Goal: Check status: Check status

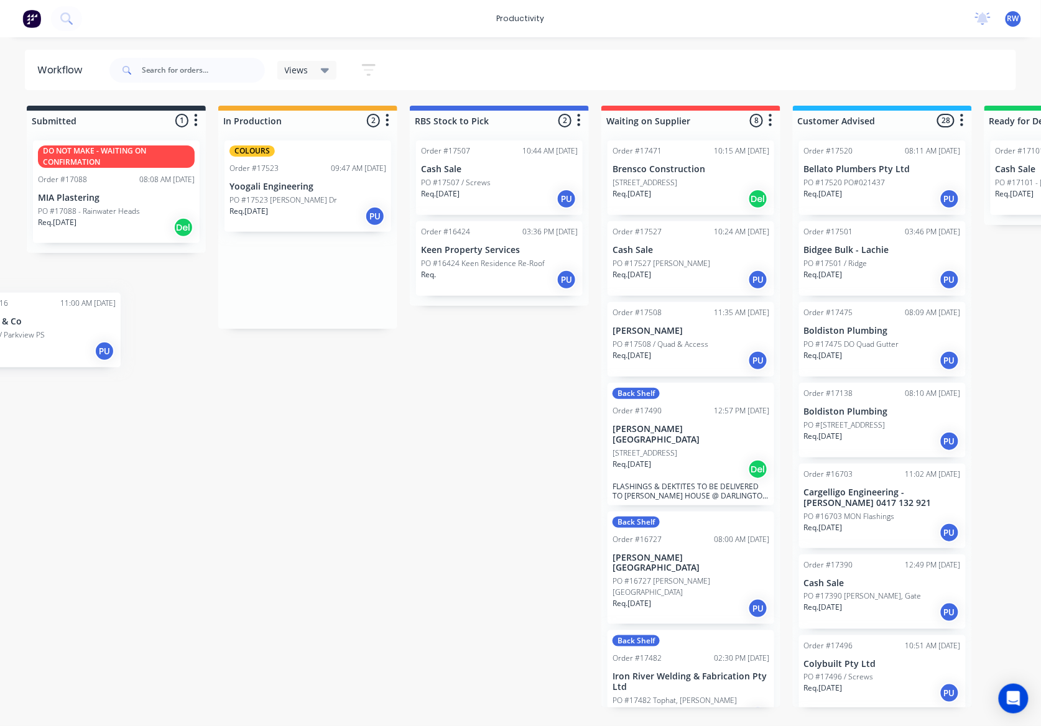
drag, startPoint x: 321, startPoint y: 185, endPoint x: 48, endPoint y: 337, distance: 312.7
click at [48, 339] on div "Submitted 1 Sort By Created date Required date Order number Customer name Most …" at bounding box center [757, 407] width 1532 height 602
drag, startPoint x: 264, startPoint y: 182, endPoint x: 71, endPoint y: 287, distance: 219.5
click at [71, 287] on div "Submitted 1 Sort By Created date Required date Order number Customer name Most …" at bounding box center [757, 407] width 1532 height 602
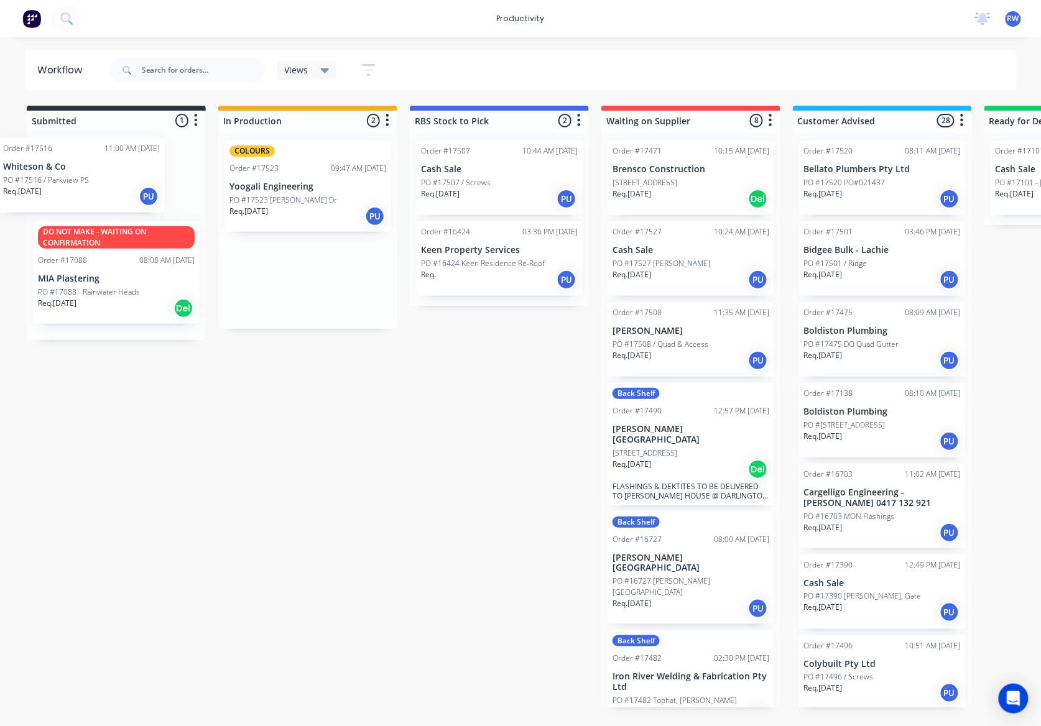
drag, startPoint x: 267, startPoint y: 177, endPoint x: 36, endPoint y: 177, distance: 230.6
click at [36, 177] on div "Submitted 1 Sort By Created date Required date Order number Customer name Most …" at bounding box center [757, 407] width 1532 height 602
click at [244, 195] on p "PO #17523 Owen Dr" at bounding box center [283, 200] width 108 height 11
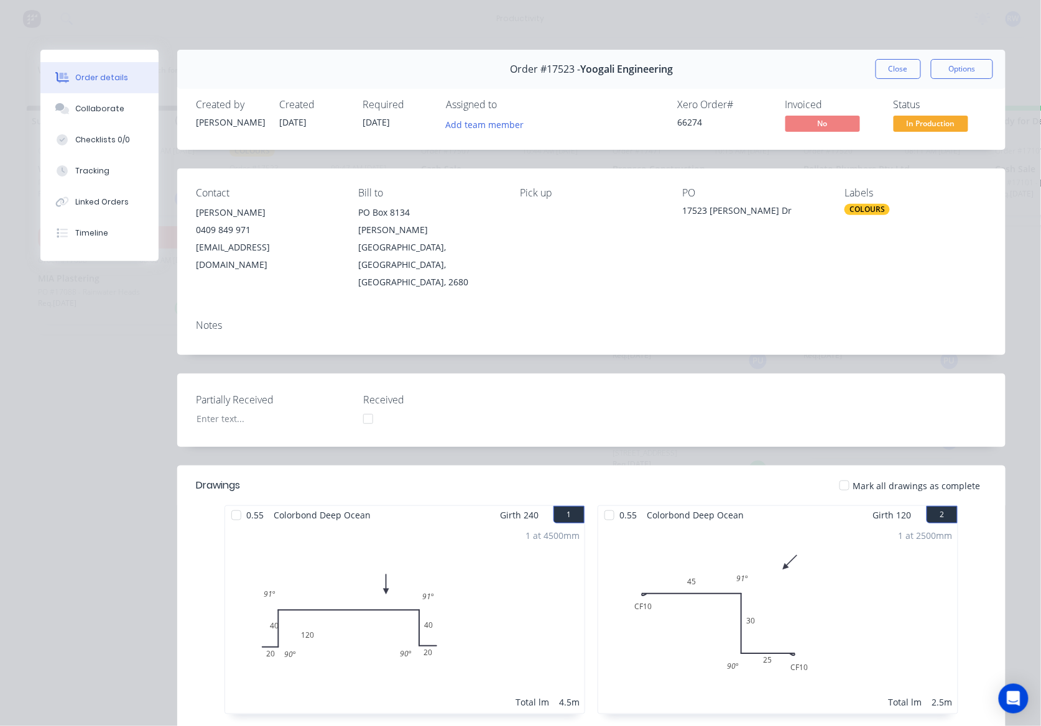
scroll to position [165, 0]
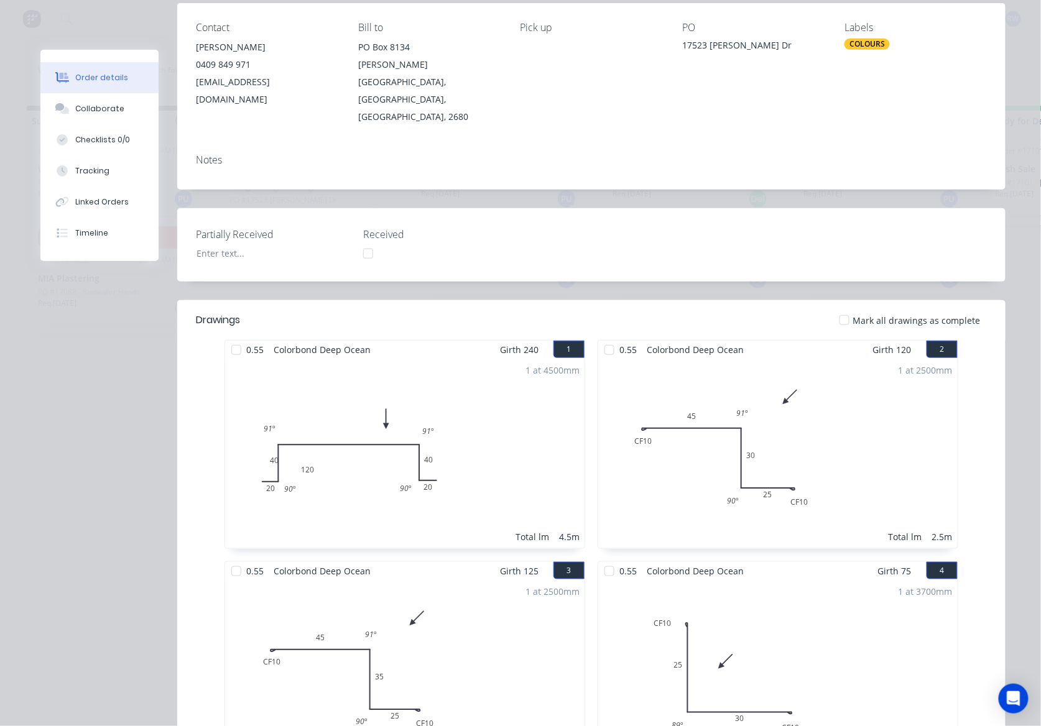
click at [234, 338] on div at bounding box center [236, 350] width 25 height 25
click at [605, 338] on div at bounding box center [609, 350] width 25 height 25
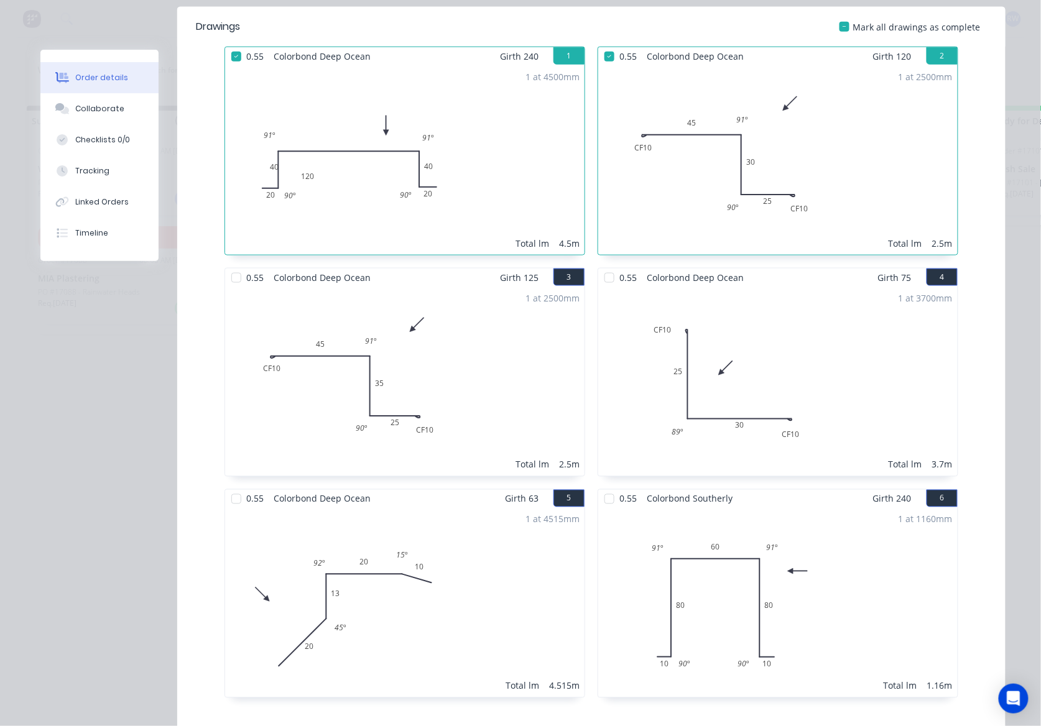
scroll to position [497, 0]
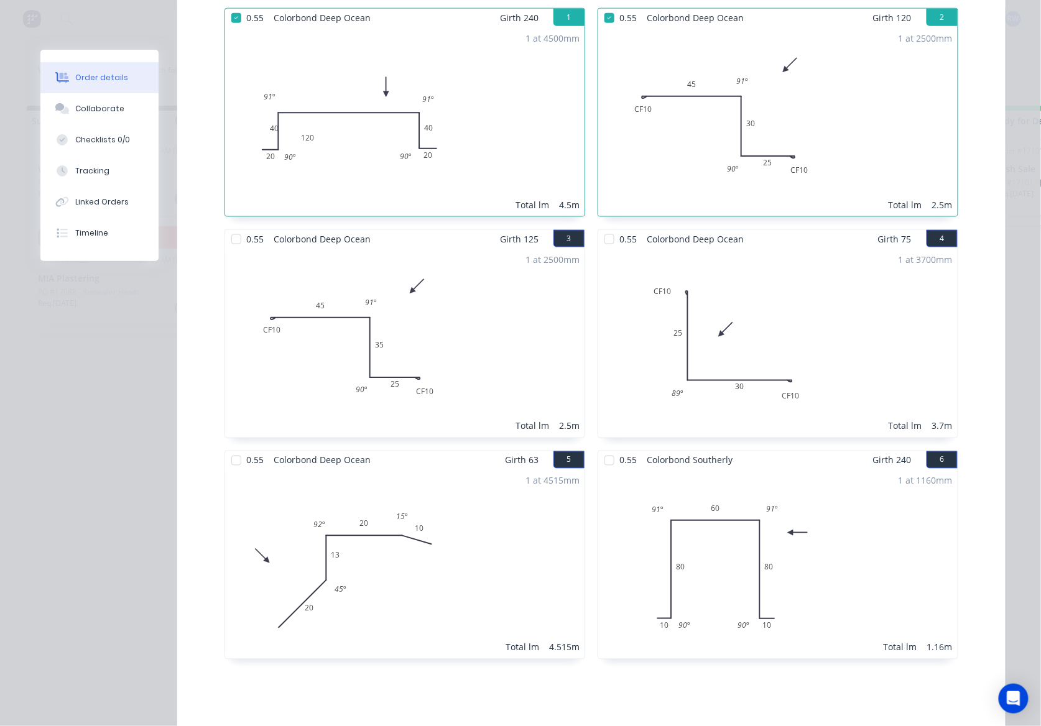
click at [225, 227] on div at bounding box center [236, 239] width 25 height 25
click at [597, 227] on div at bounding box center [609, 239] width 25 height 25
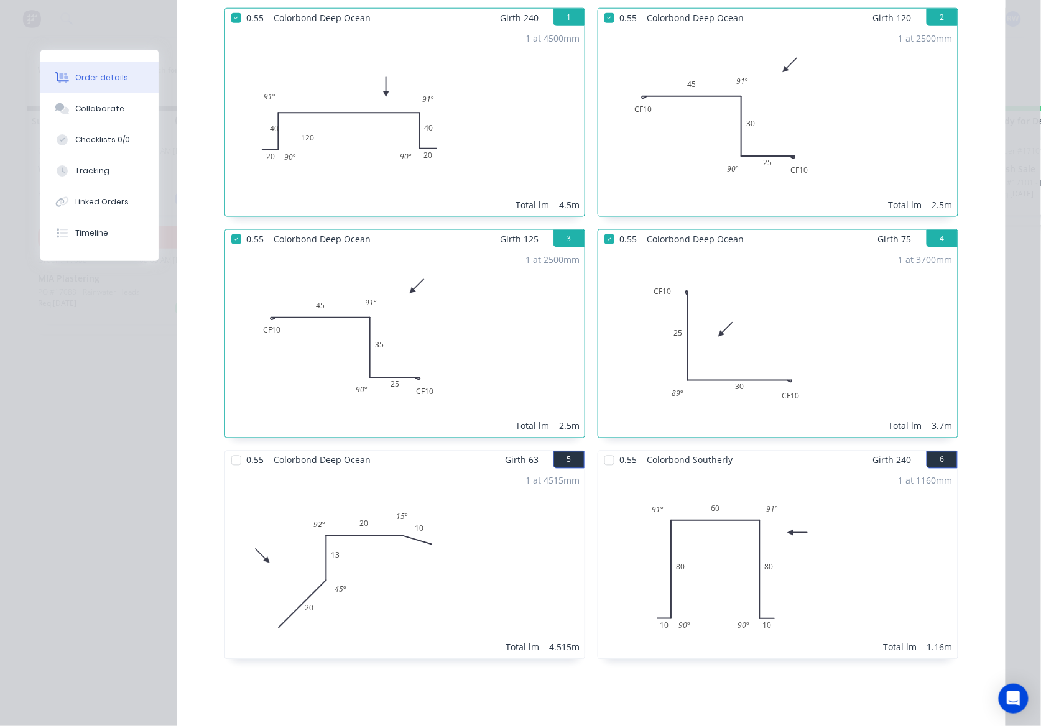
click at [227, 448] on div at bounding box center [236, 460] width 25 height 25
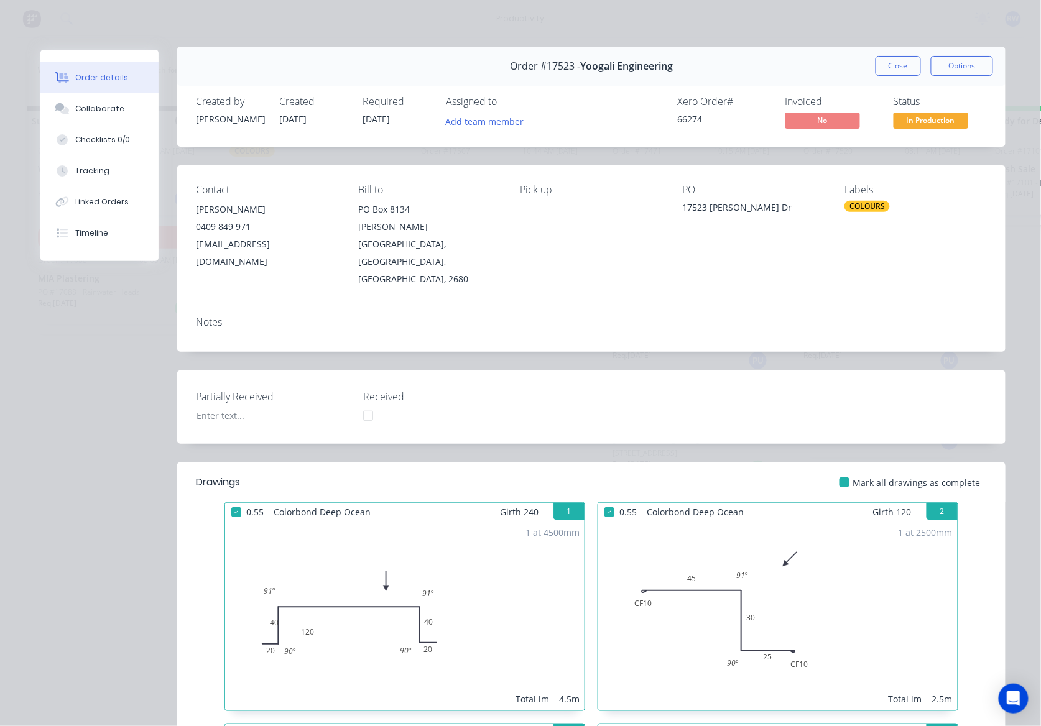
scroll to position [0, 0]
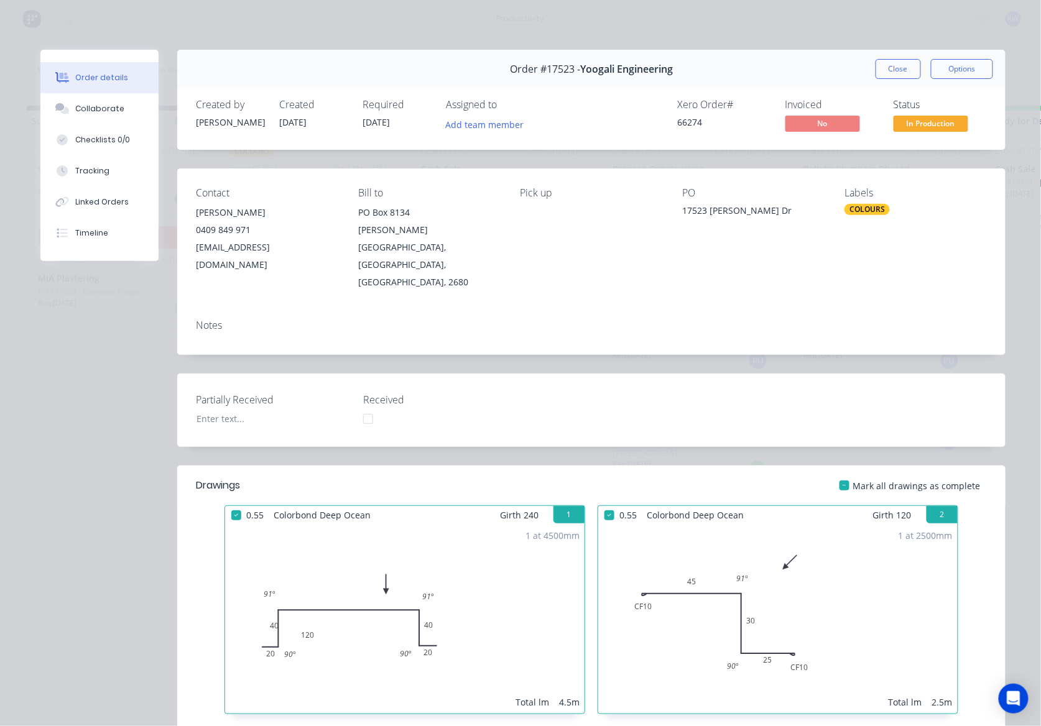
click at [883, 71] on button "Close" at bounding box center [897, 69] width 45 height 20
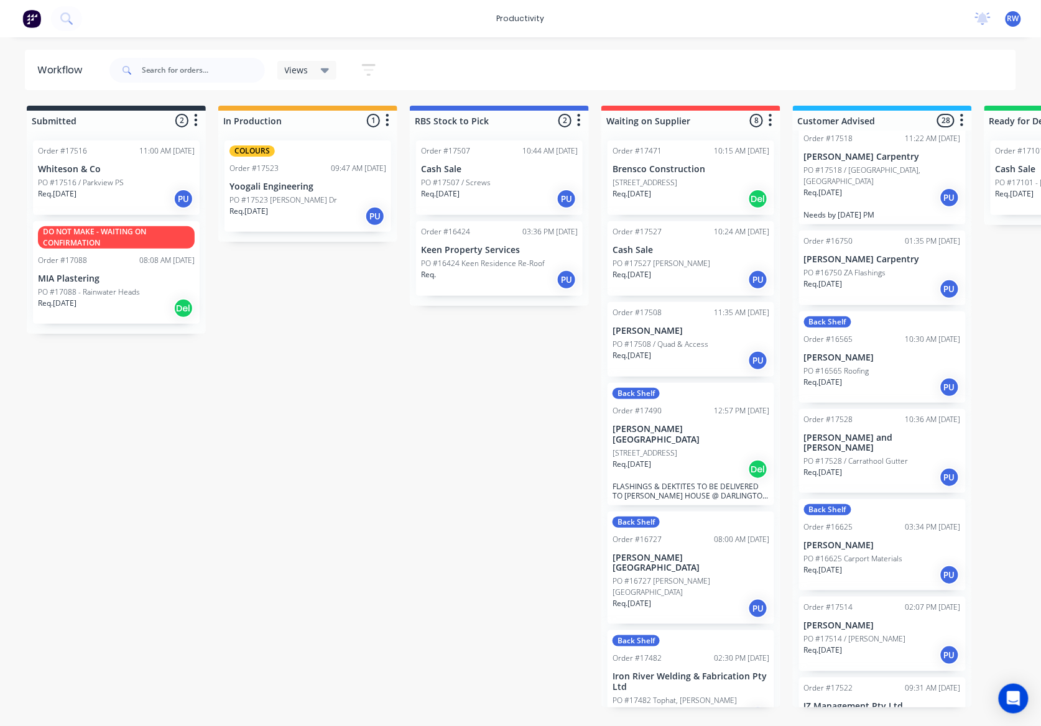
scroll to position [995, 0]
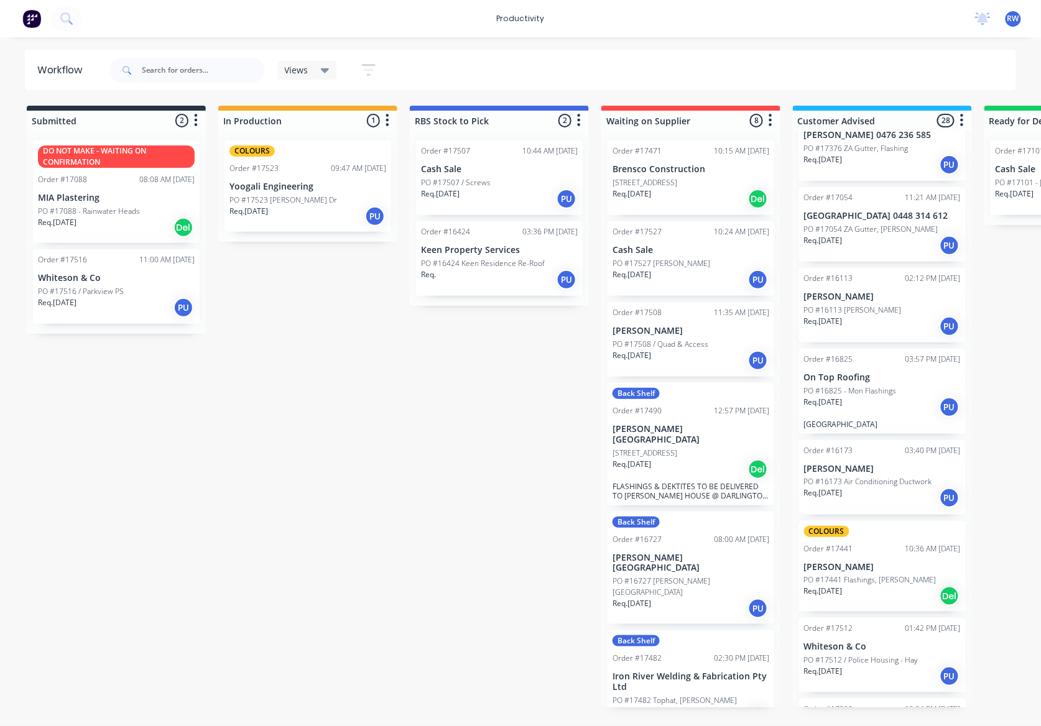
scroll to position [1804, 0]
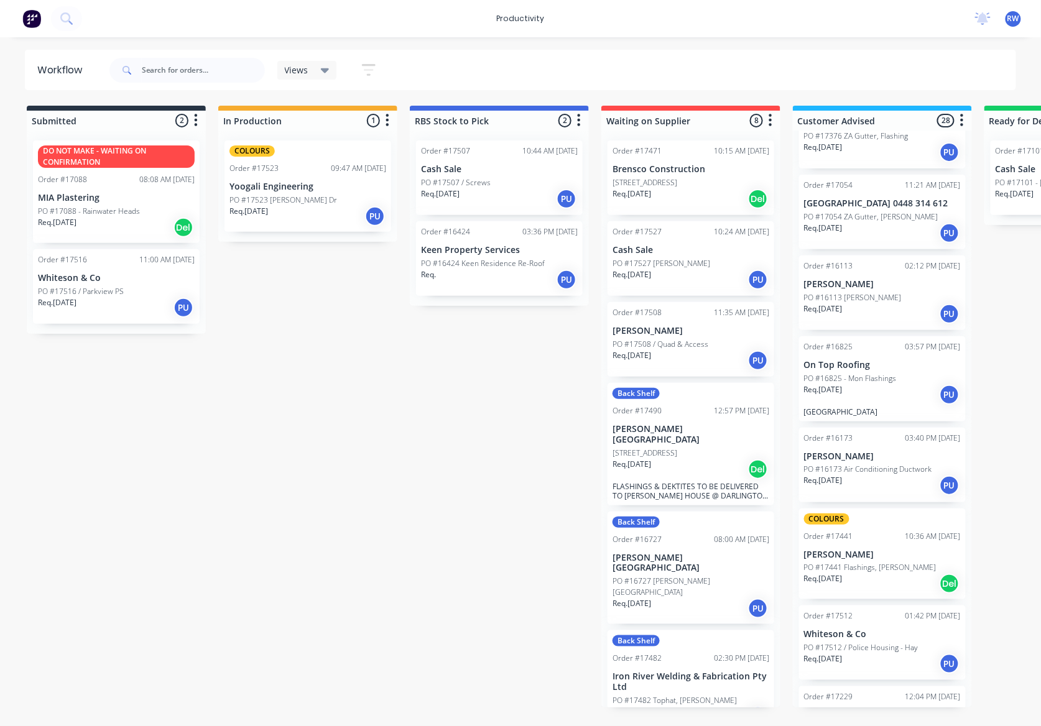
click at [277, 187] on p "Yoogali Engineering" at bounding box center [307, 187] width 157 height 11
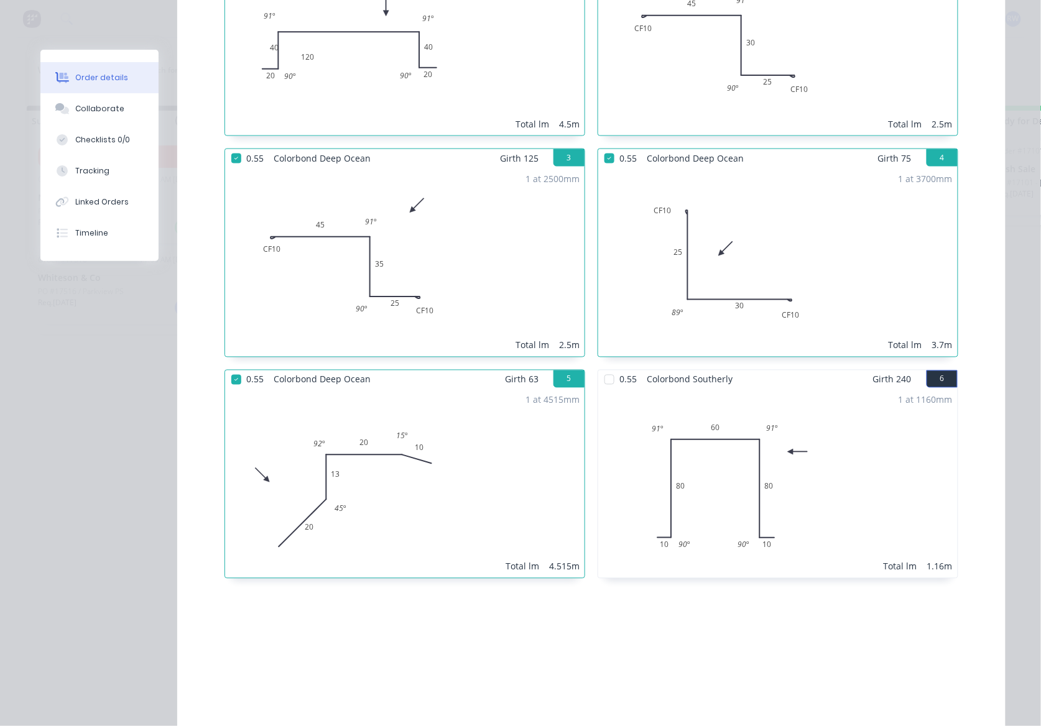
scroll to position [580, 0]
click at [602, 365] on div at bounding box center [609, 377] width 25 height 25
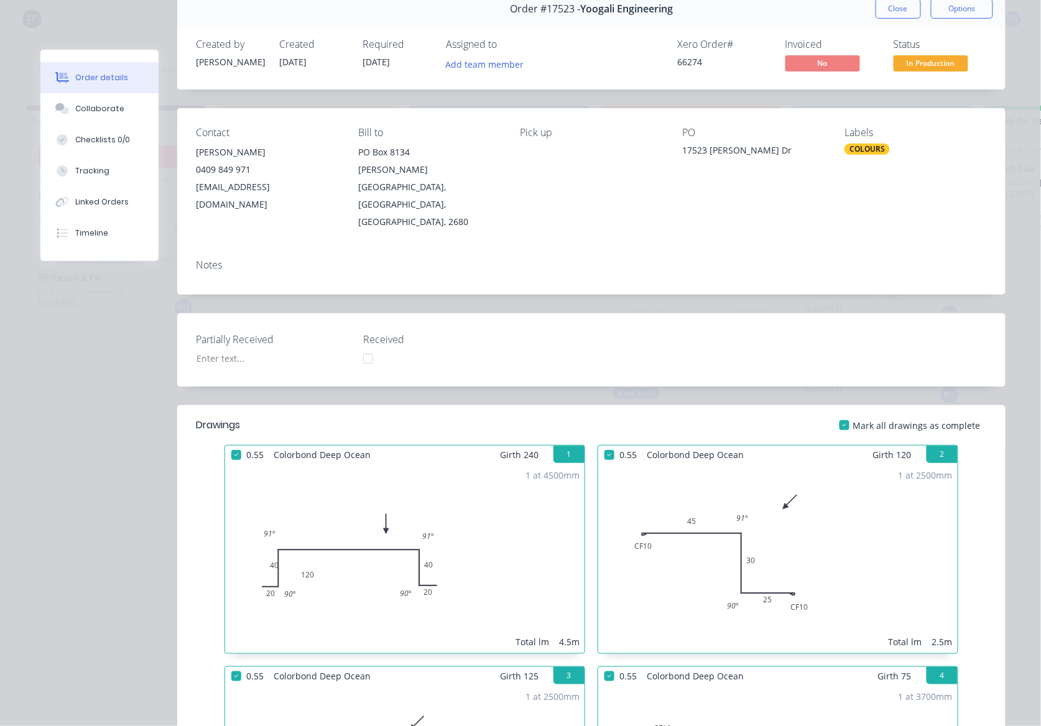
scroll to position [0, 0]
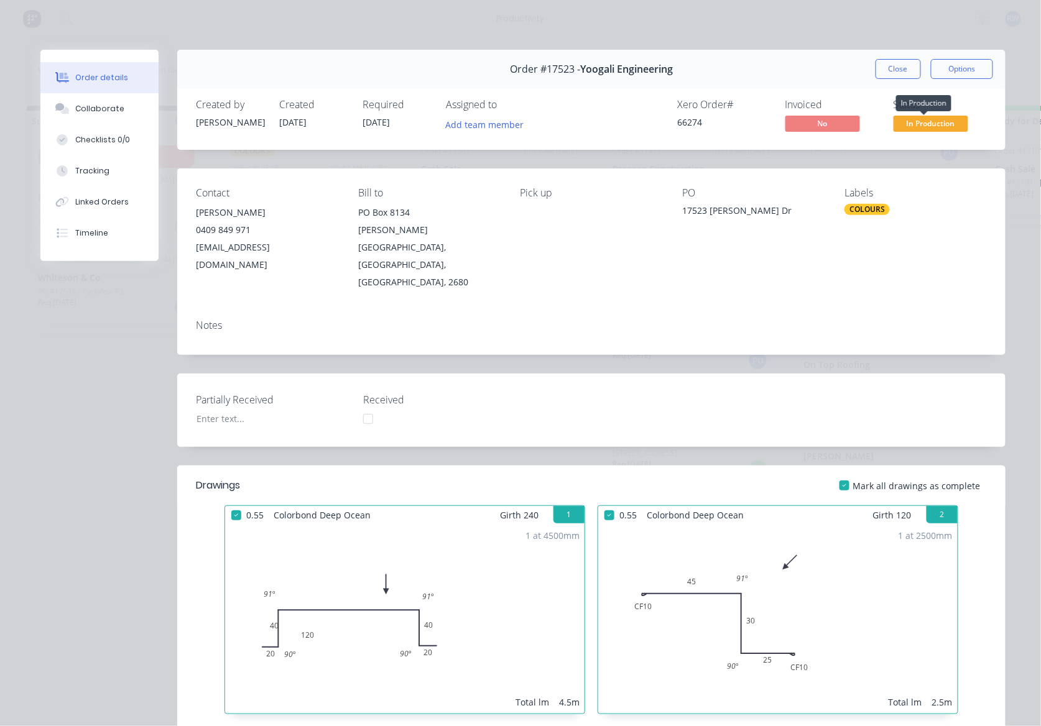
click at [911, 127] on span "In Production" at bounding box center [930, 124] width 75 height 16
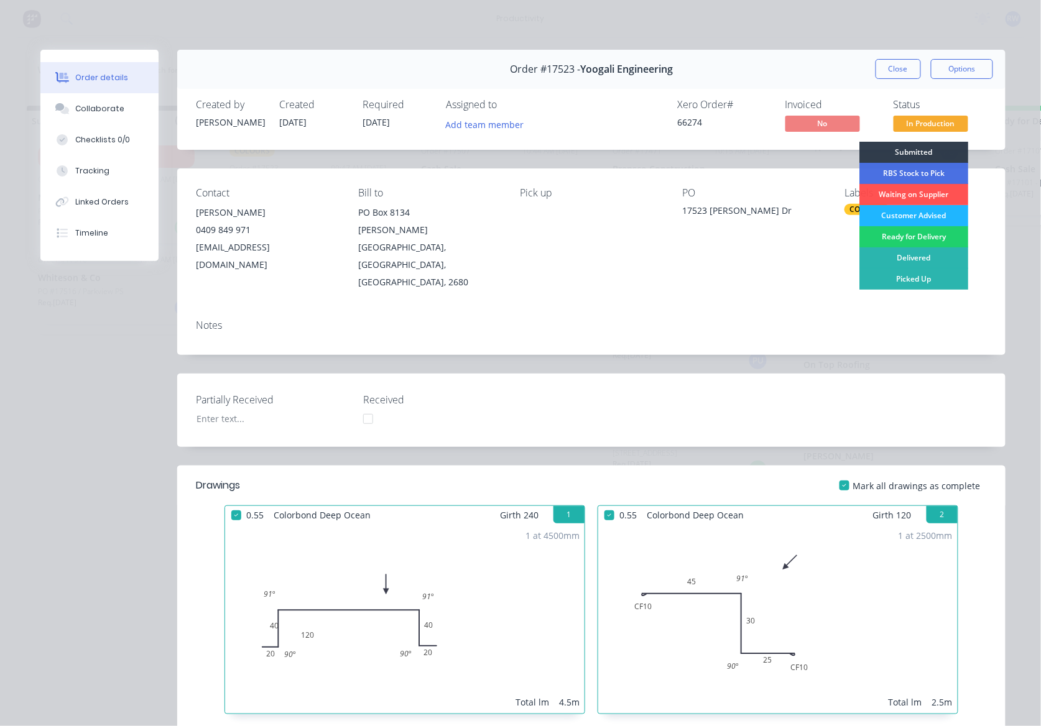
click at [893, 214] on div "Customer Advised" at bounding box center [913, 215] width 109 height 21
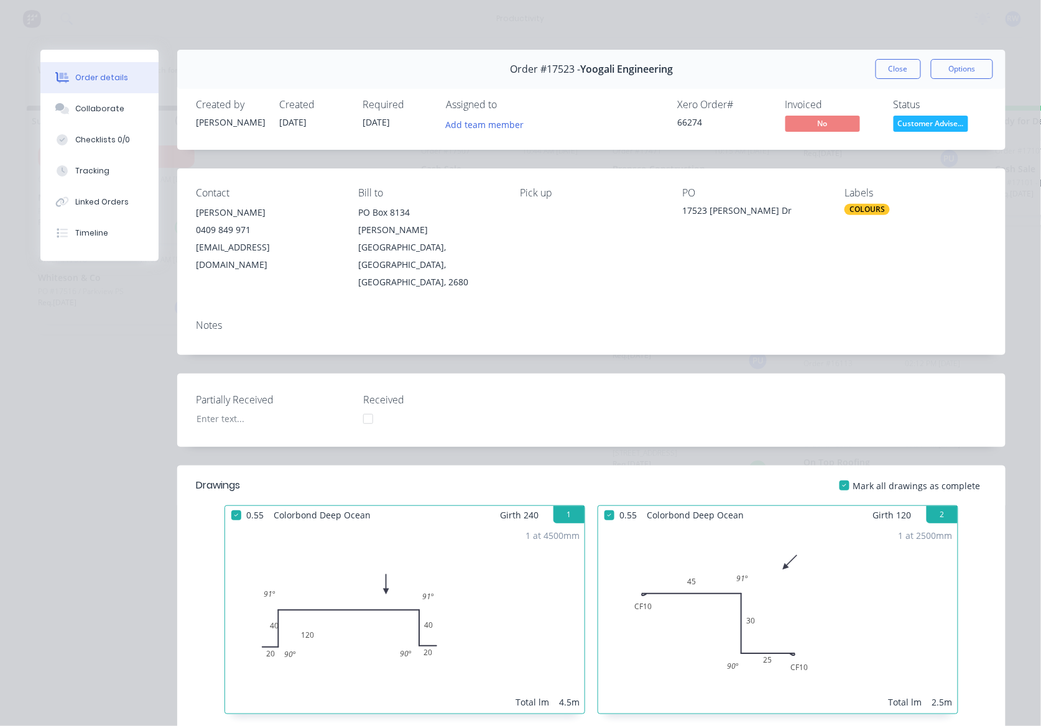
drag, startPoint x: 901, startPoint y: 68, endPoint x: 888, endPoint y: 58, distance: 16.3
click at [899, 68] on button "Close" at bounding box center [897, 69] width 45 height 20
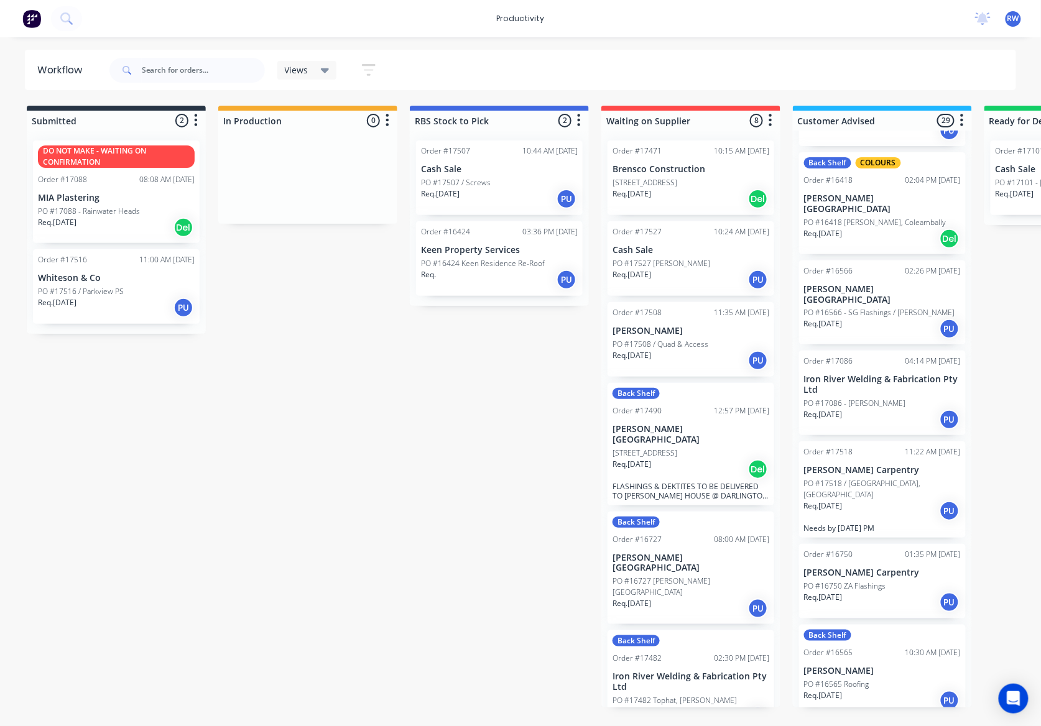
scroll to position [663, 0]
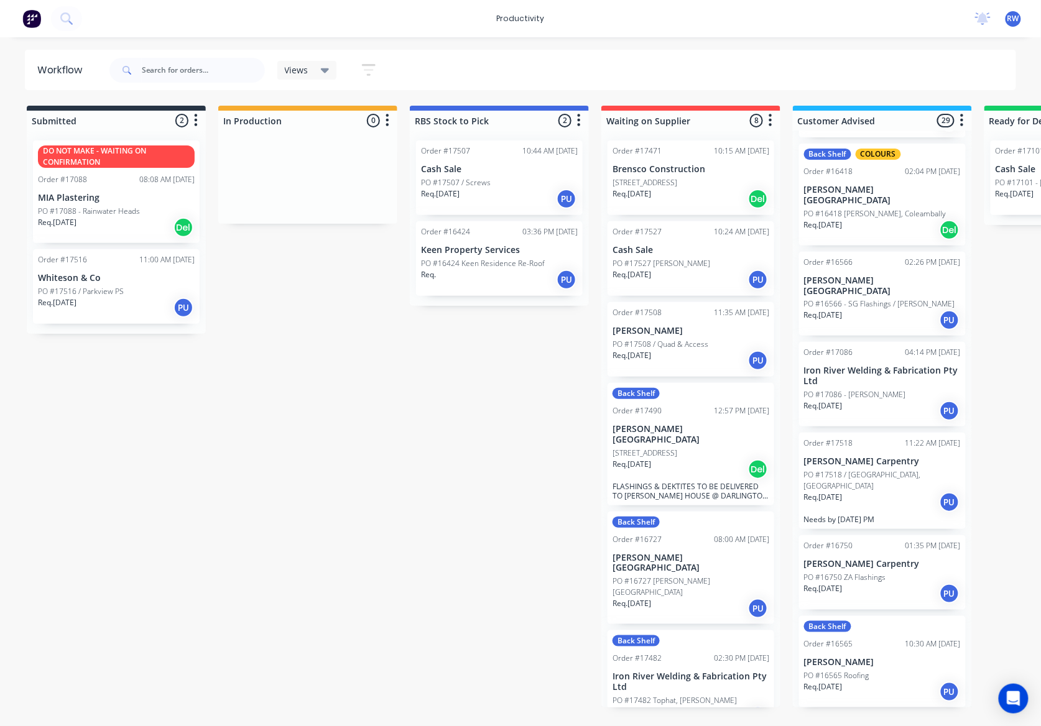
click at [868, 492] on div "Req. 10/09/25 PU" at bounding box center [882, 502] width 157 height 21
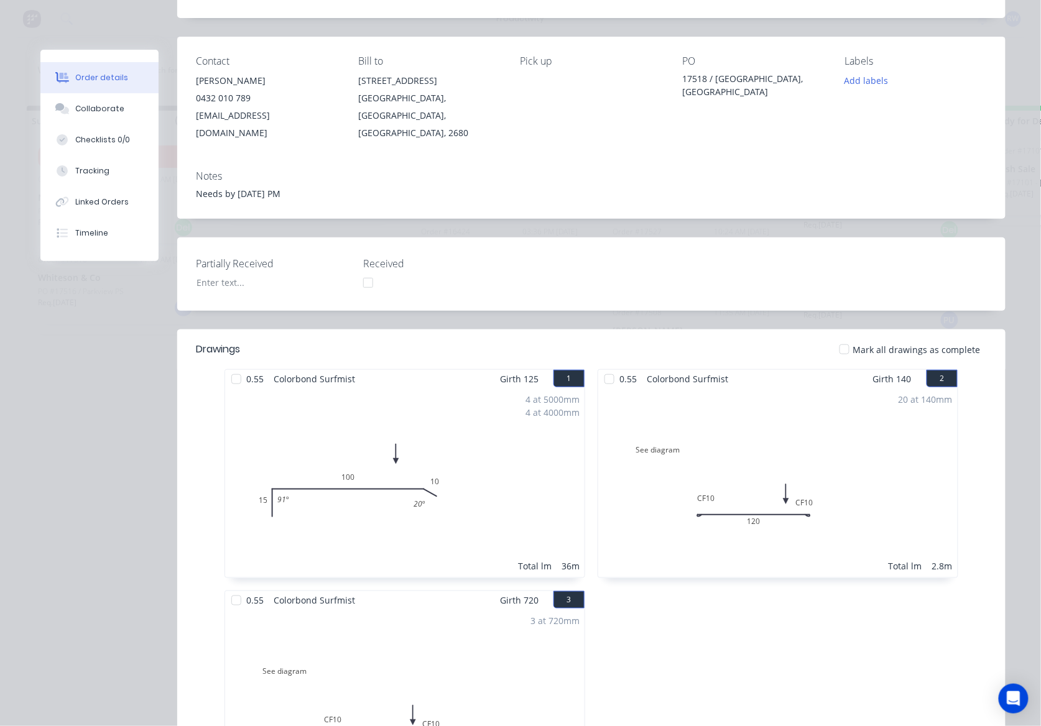
scroll to position [131, 0]
click at [850, 338] on div at bounding box center [844, 350] width 25 height 25
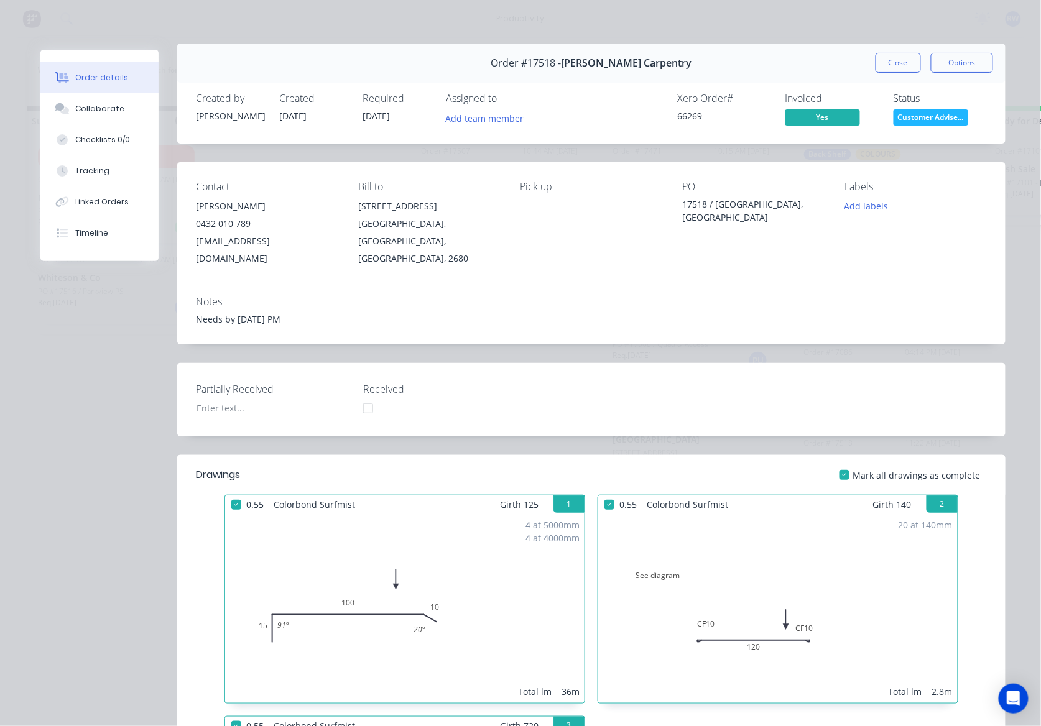
scroll to position [0, 0]
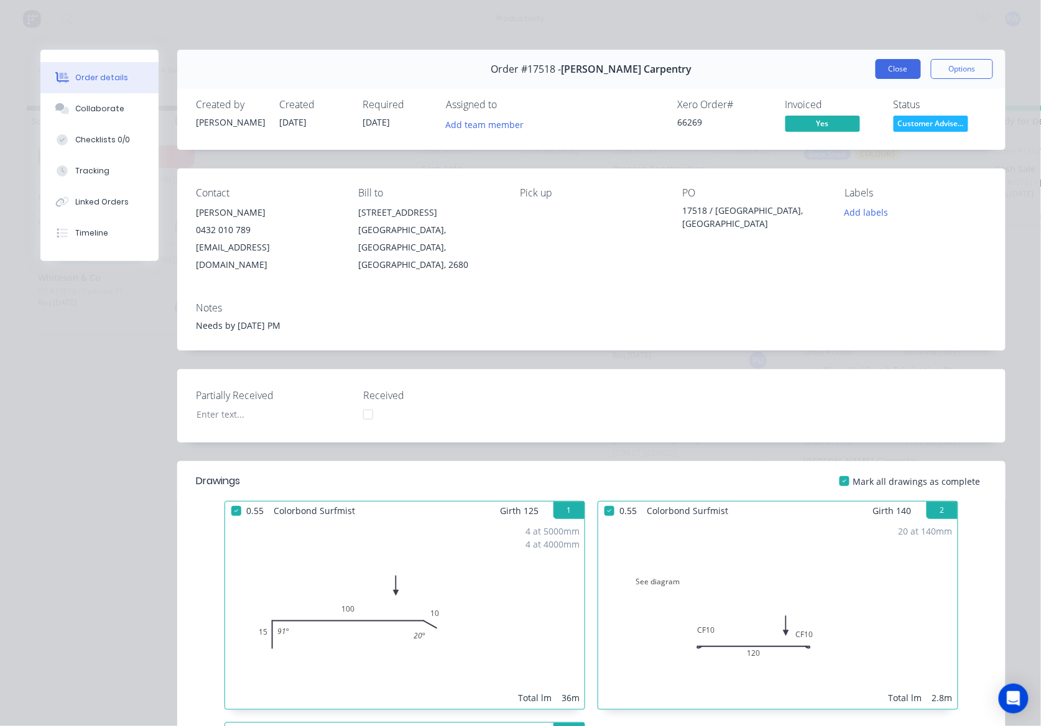
click at [905, 67] on button "Close" at bounding box center [897, 69] width 45 height 20
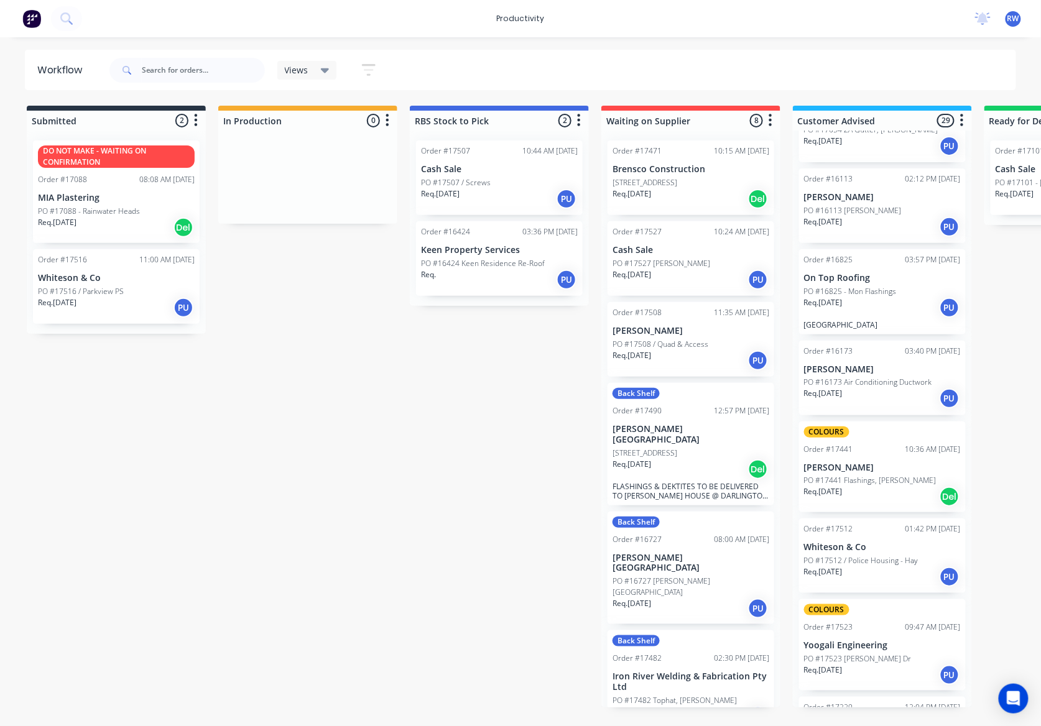
scroll to position [1901, 0]
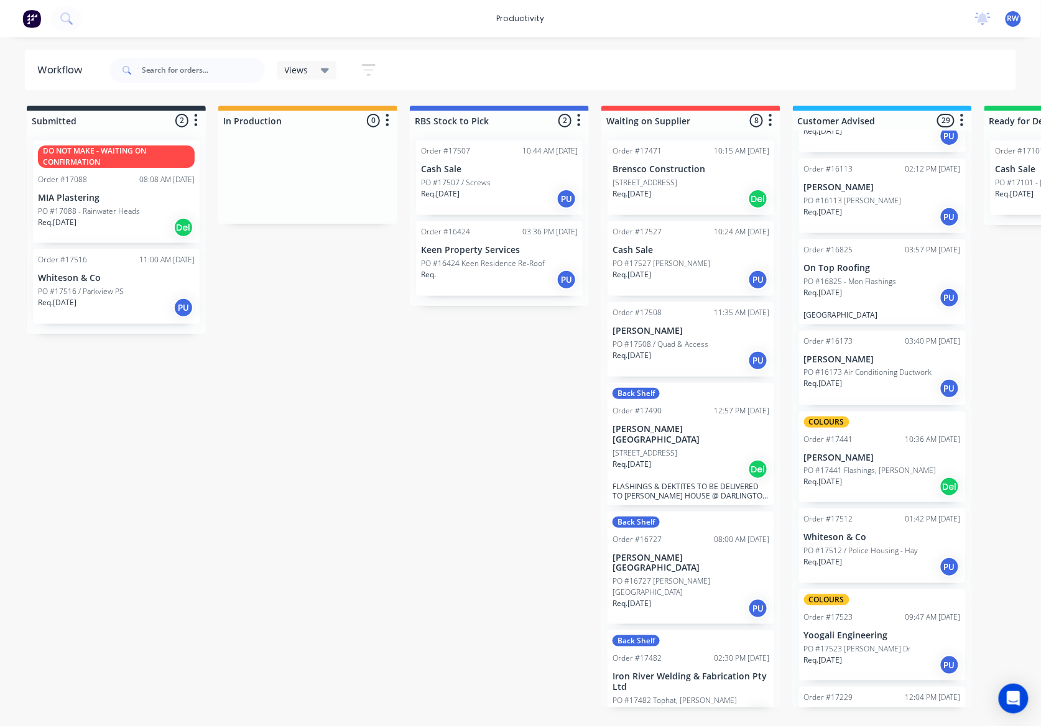
click at [891, 476] on div "Req. [DATE] Del" at bounding box center [882, 486] width 157 height 21
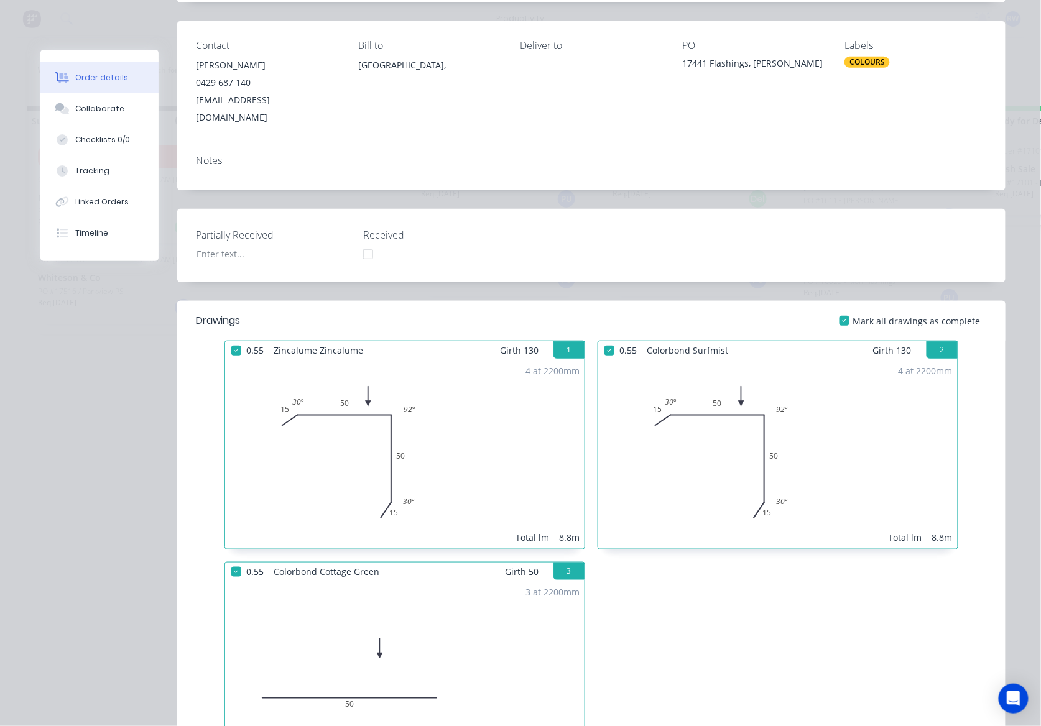
scroll to position [0, 0]
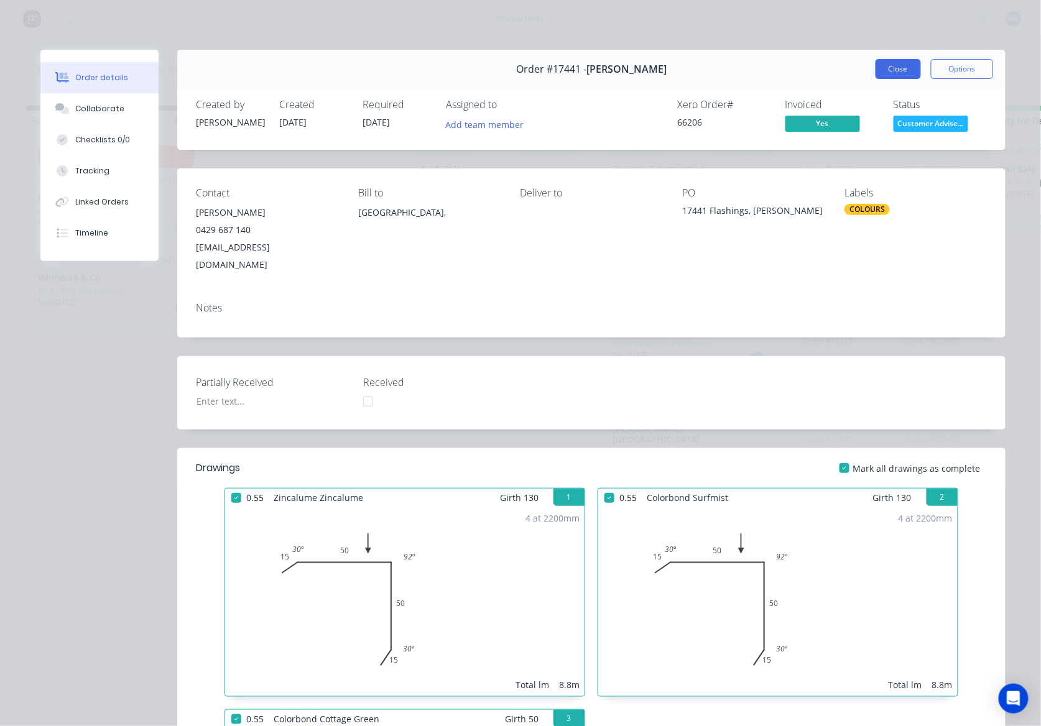
click at [901, 71] on button "Close" at bounding box center [897, 69] width 45 height 20
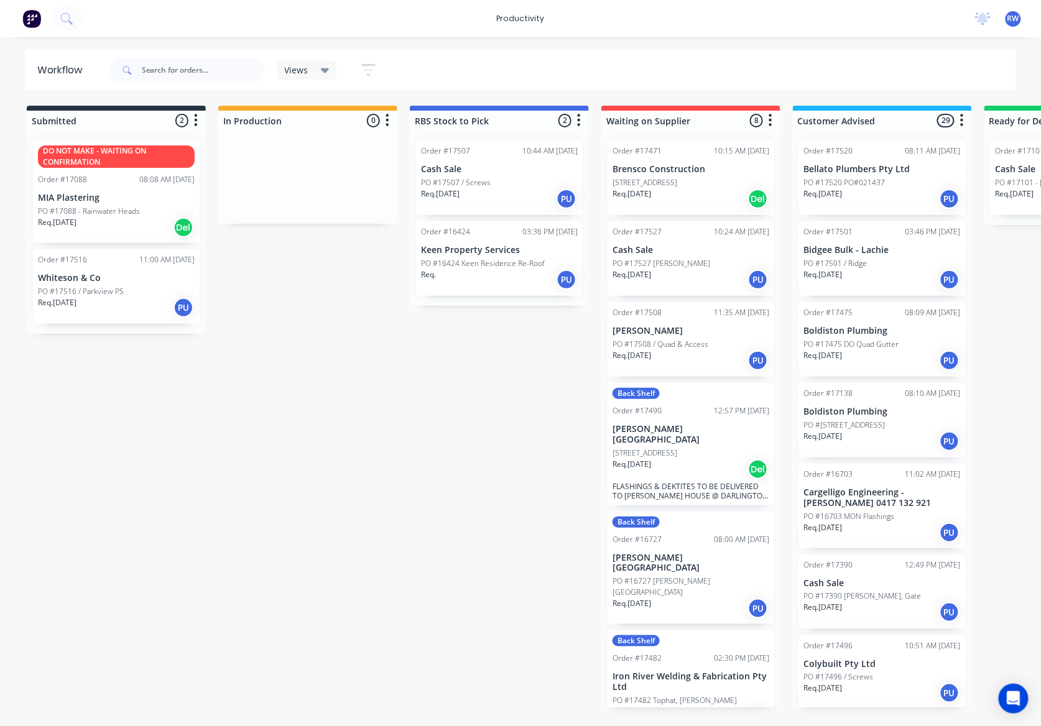
click at [122, 214] on p "PO #17088 - Rainwater Heads" at bounding box center [89, 211] width 102 height 11
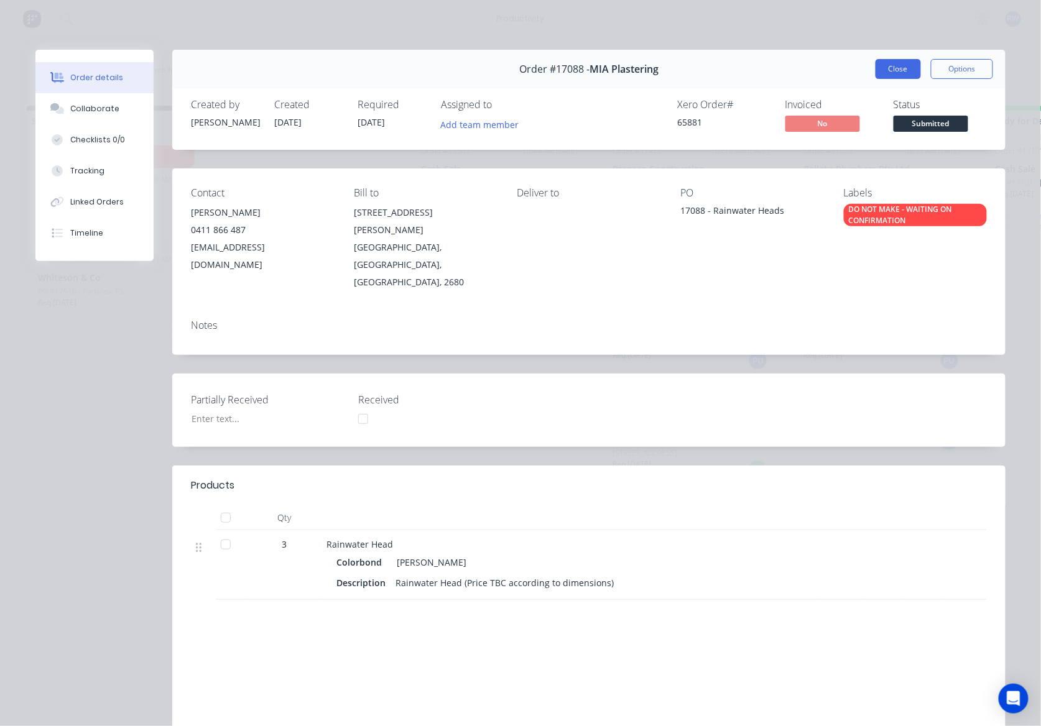
click at [895, 60] on button "Close" at bounding box center [897, 69] width 45 height 20
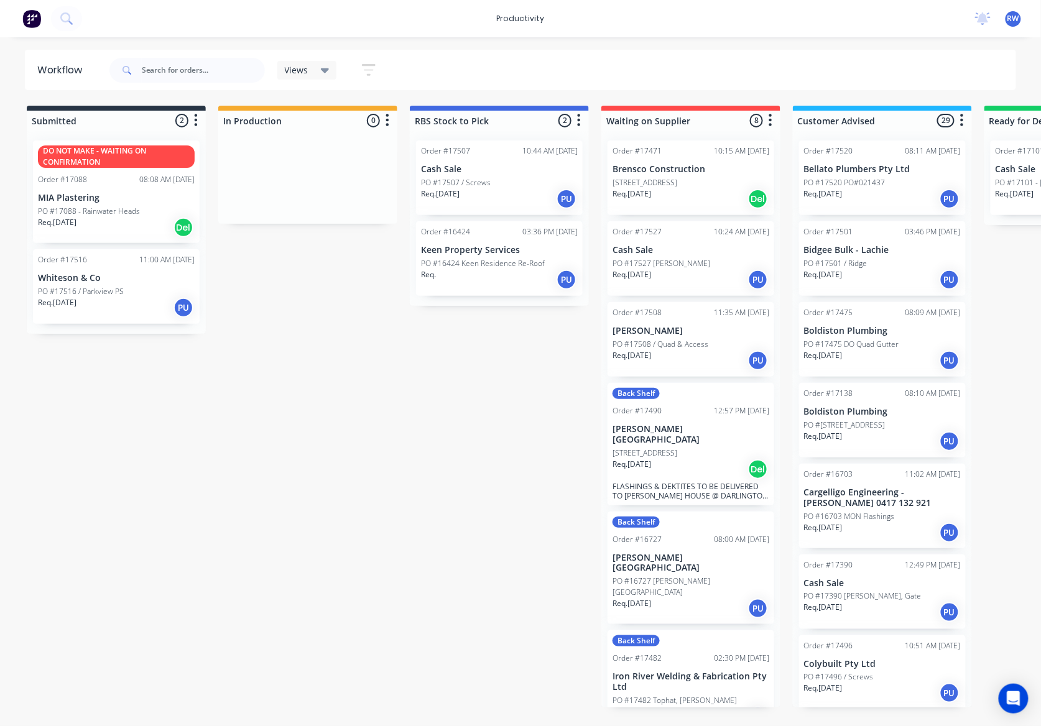
click at [97, 291] on p "PO #17516 / Parkview PS" at bounding box center [81, 291] width 86 height 11
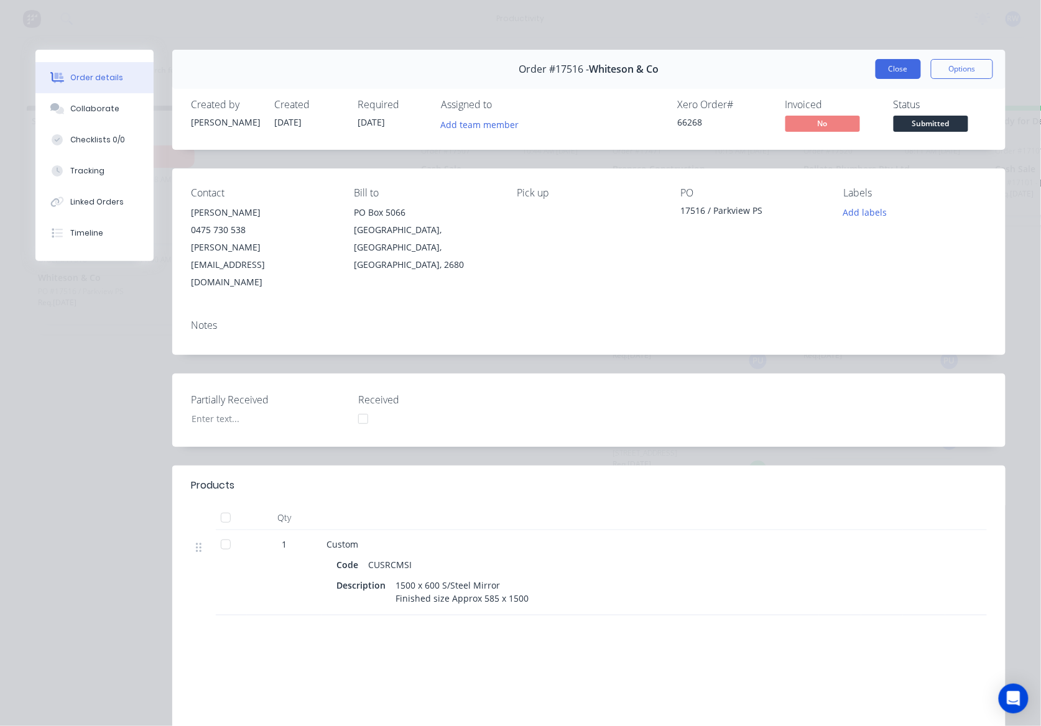
click at [893, 73] on button "Close" at bounding box center [897, 69] width 45 height 20
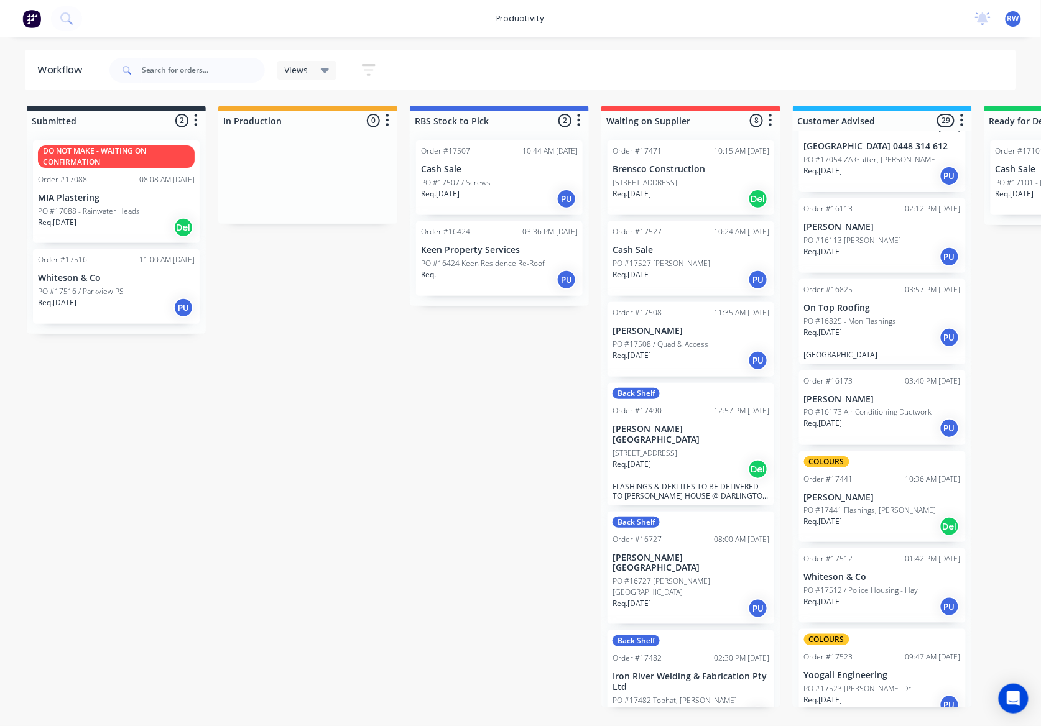
scroll to position [1901, 0]
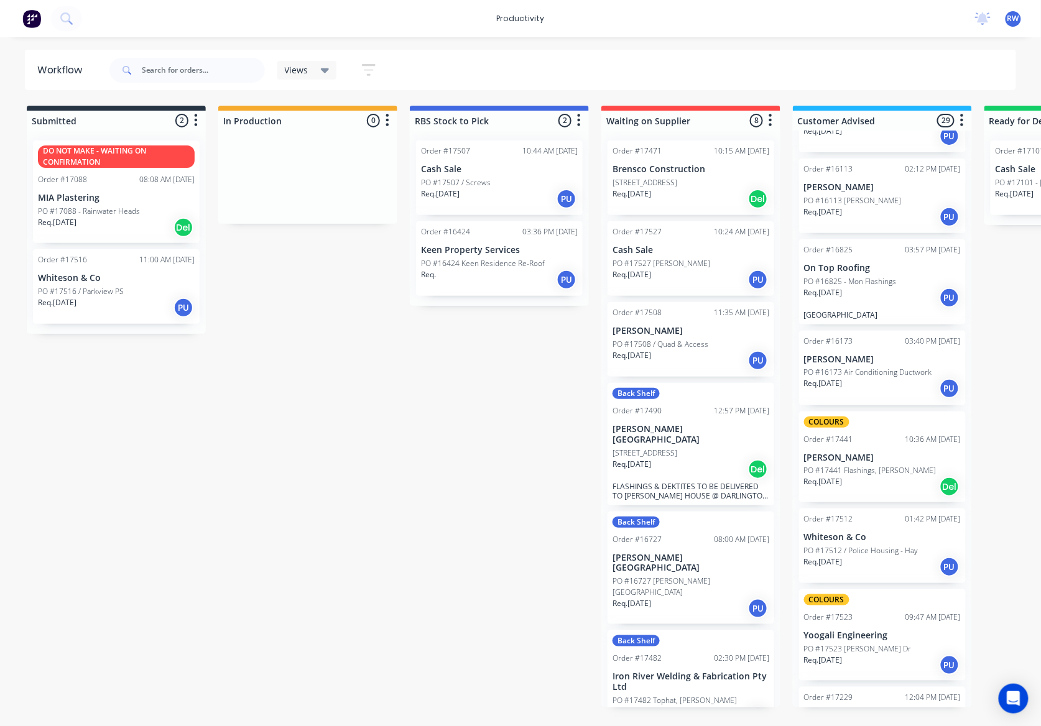
click at [839, 643] on p "PO #17523 Owen Dr" at bounding box center [858, 648] width 108 height 11
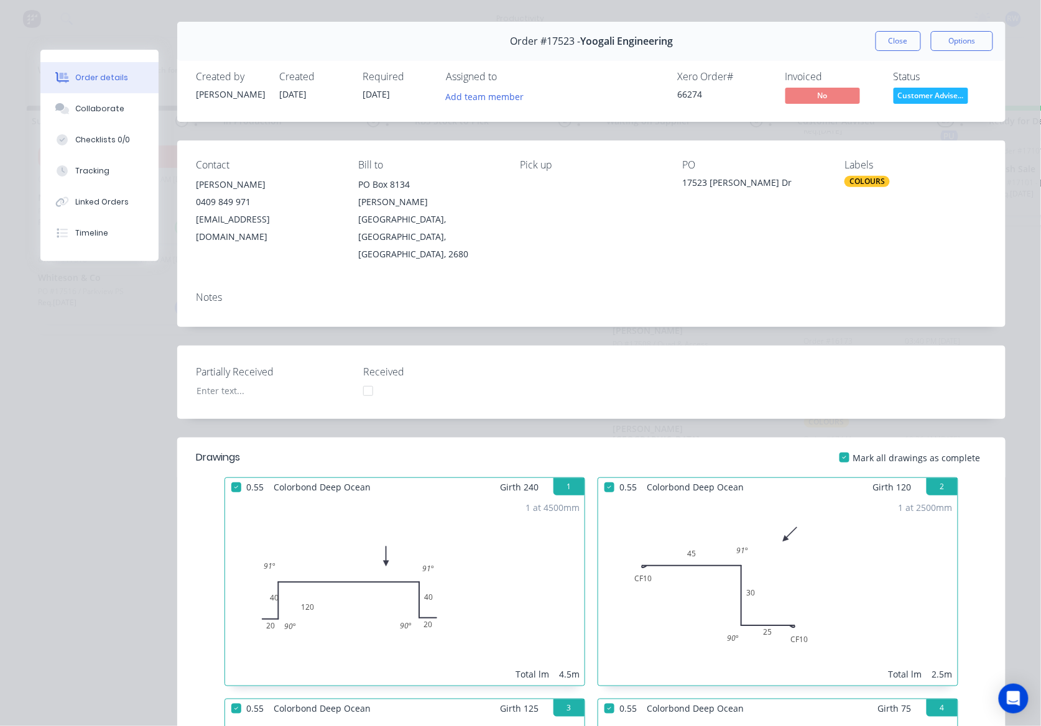
scroll to position [0, 0]
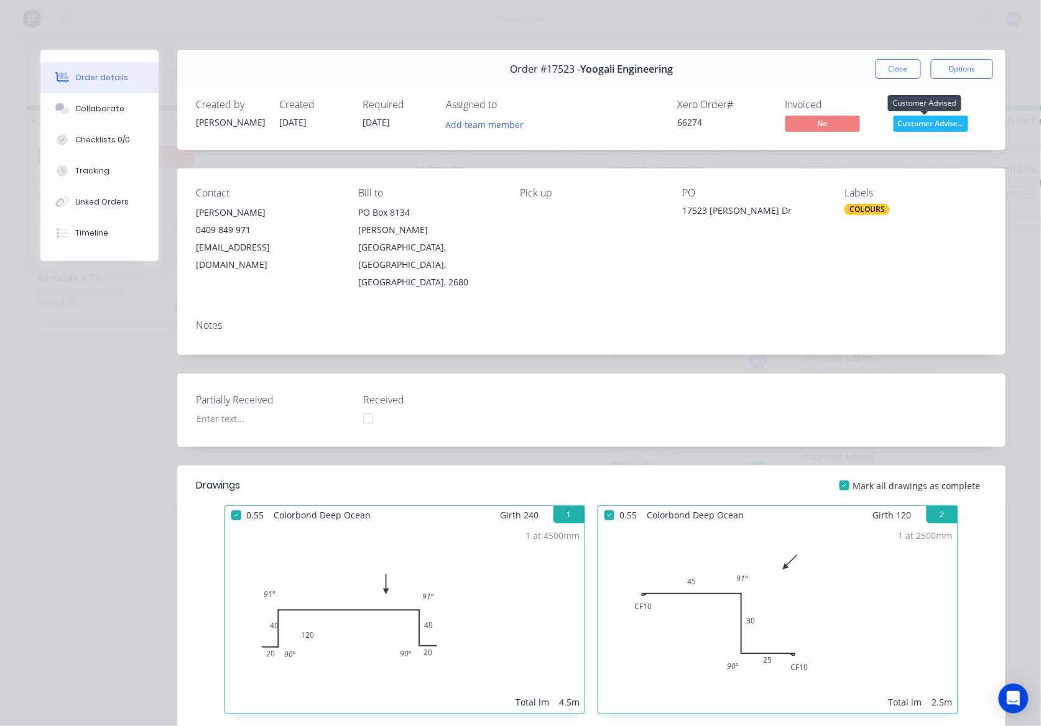
click at [926, 127] on span "Customer Advise..." at bounding box center [930, 124] width 75 height 16
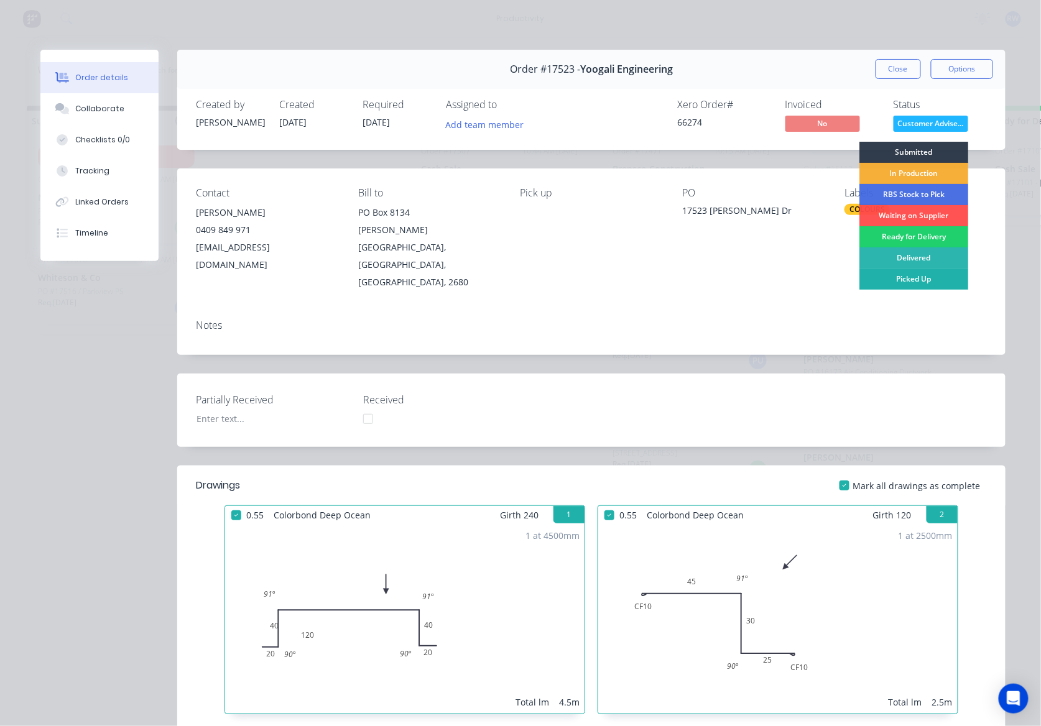
click at [881, 281] on div "Picked Up" at bounding box center [913, 279] width 109 height 21
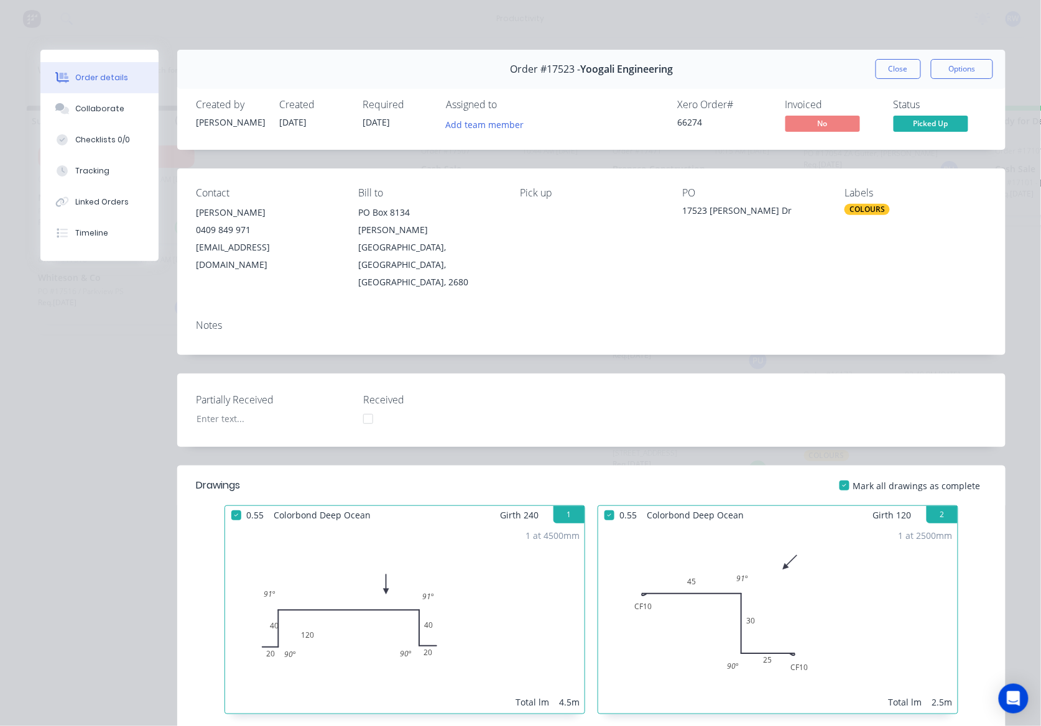
scroll to position [1804, 0]
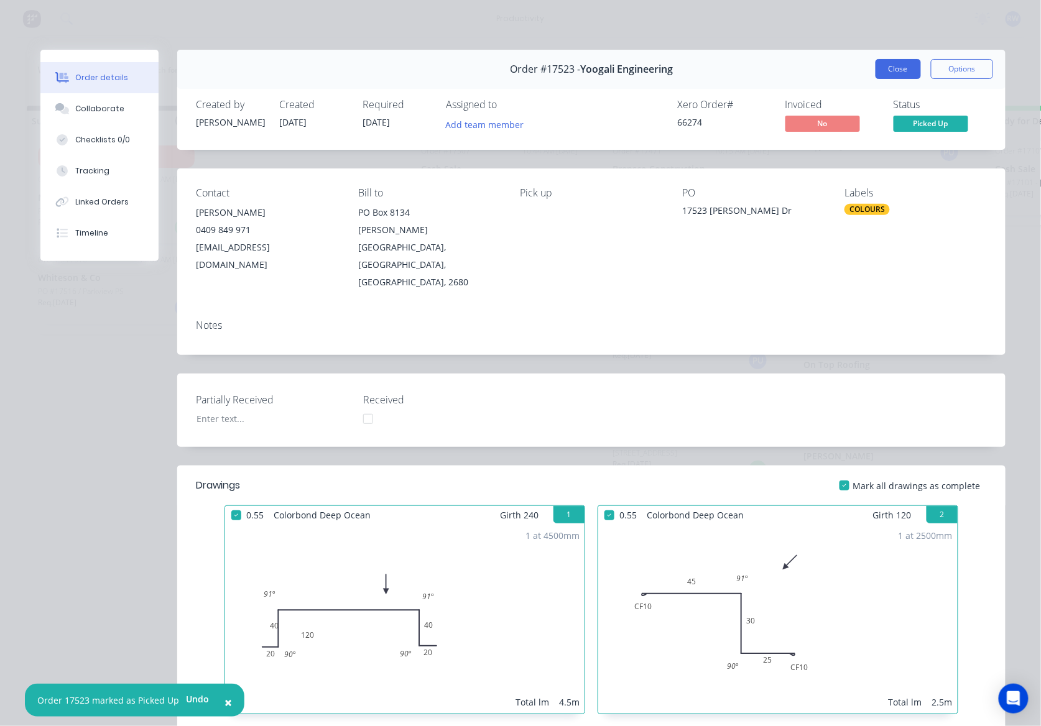
click at [875, 66] on button "Close" at bounding box center [897, 69] width 45 height 20
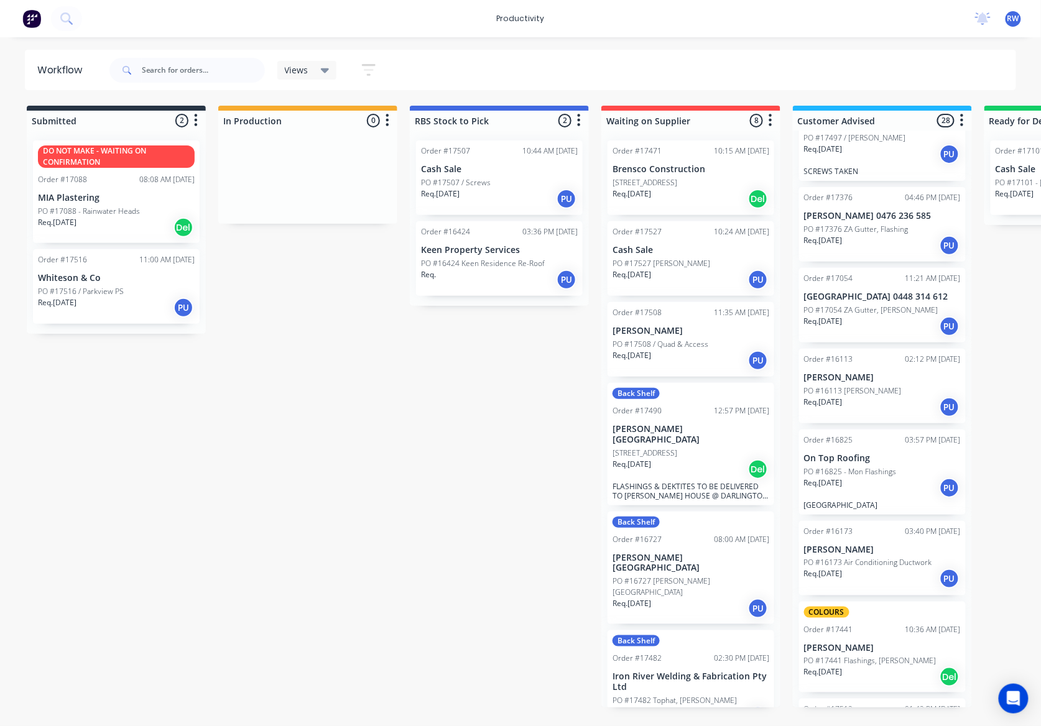
scroll to position [1740, 0]
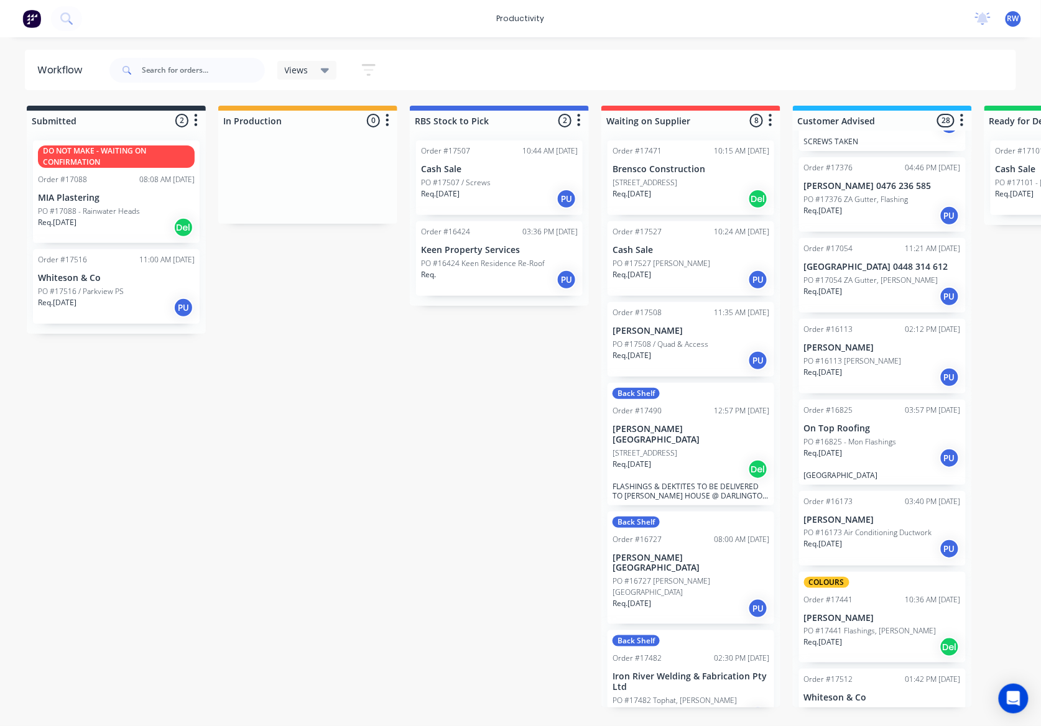
click at [842, 448] on p "Req. [DATE]" at bounding box center [823, 453] width 39 height 11
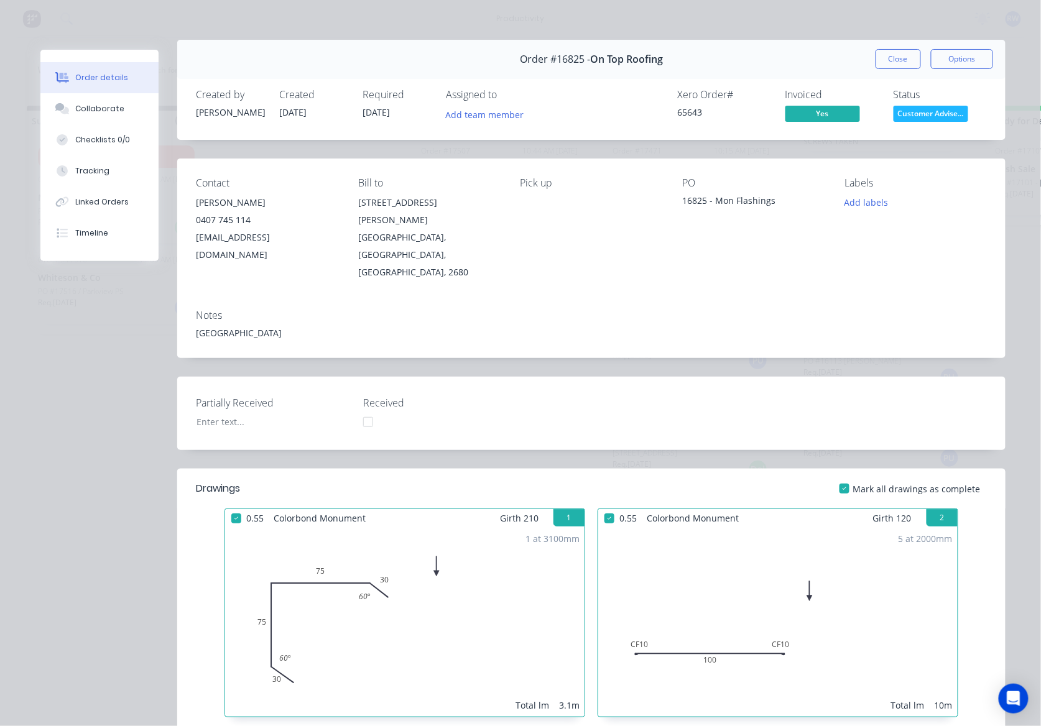
scroll to position [0, 0]
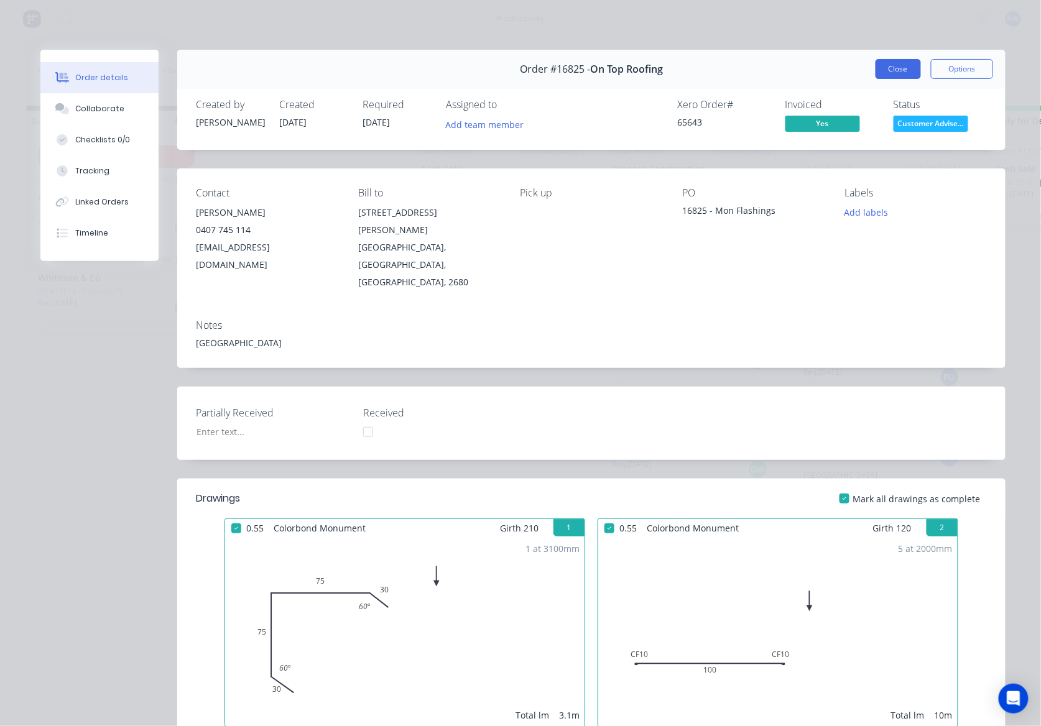
click at [893, 72] on button "Close" at bounding box center [897, 69] width 45 height 20
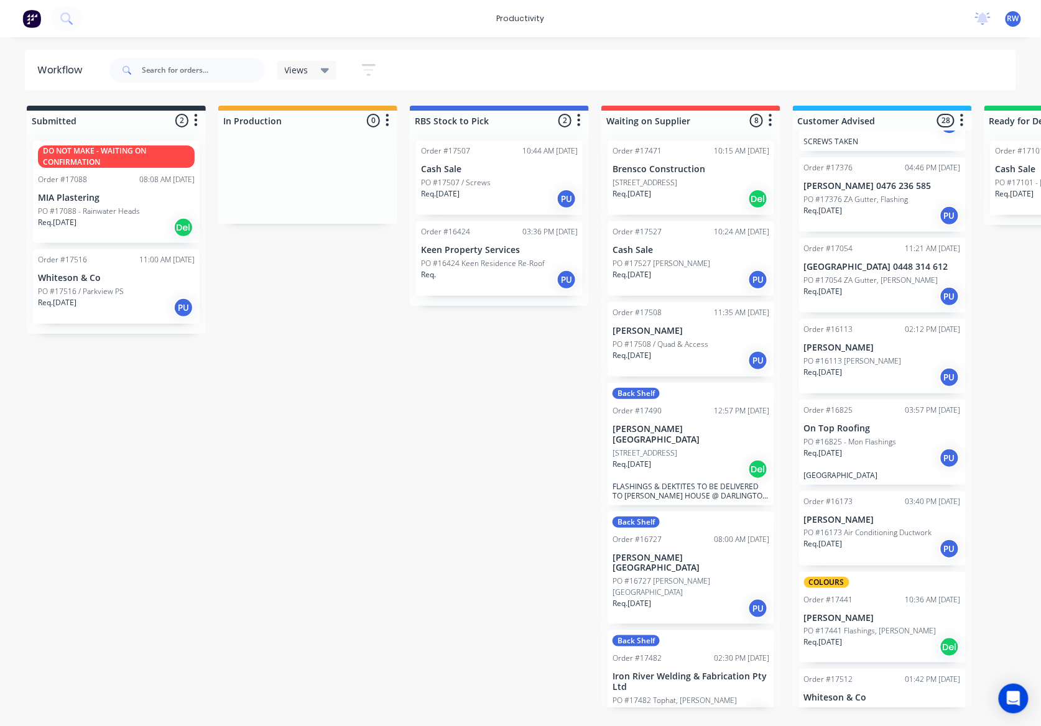
click at [855, 448] on div "Req. [DATE] PU" at bounding box center [882, 458] width 157 height 21
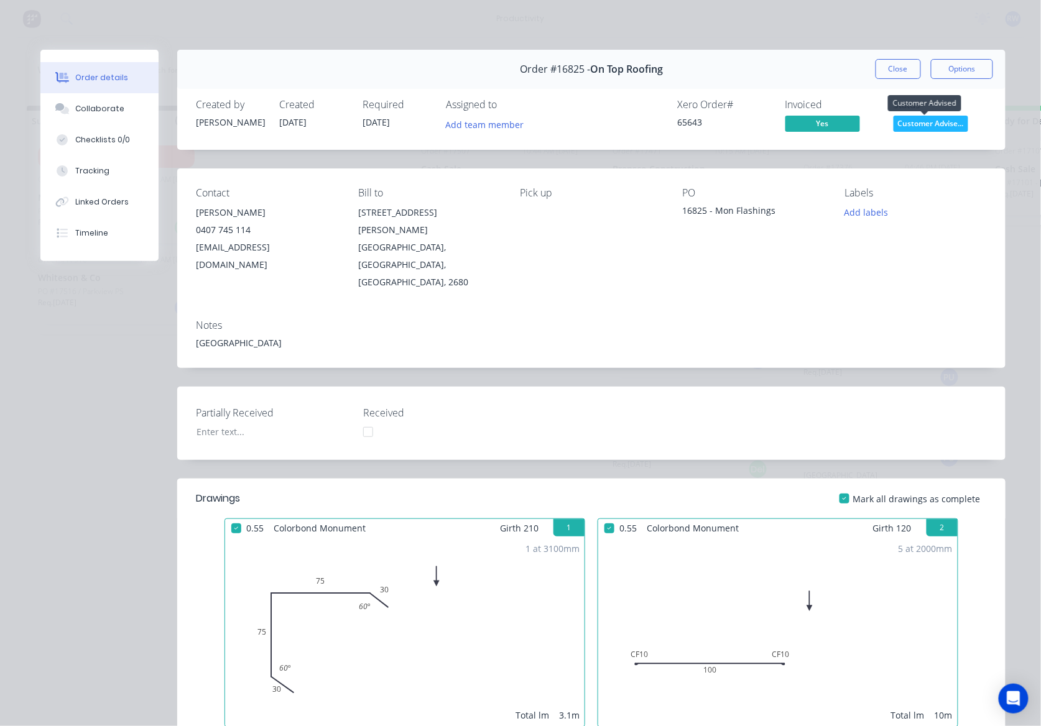
click at [909, 115] on body "productivity productivity Workflow Planner Delivery Scheduling Timesheets No ne…" at bounding box center [520, 325] width 1041 height 651
click at [915, 122] on span "Customer Advise..." at bounding box center [930, 124] width 75 height 16
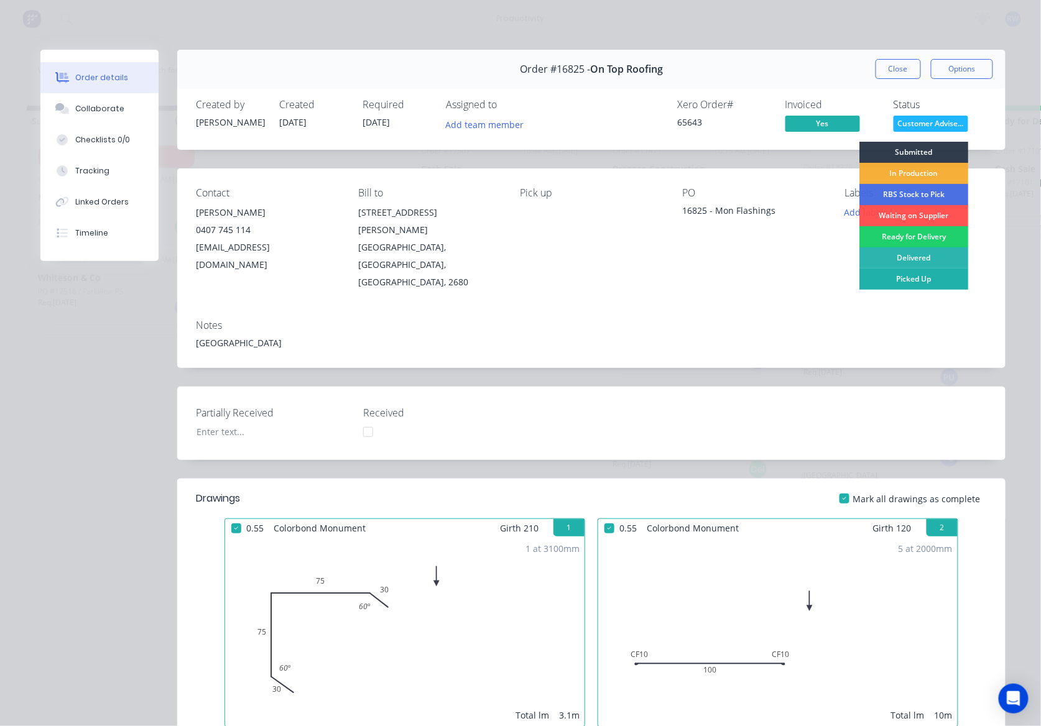
click at [903, 278] on div "Picked Up" at bounding box center [913, 279] width 109 height 21
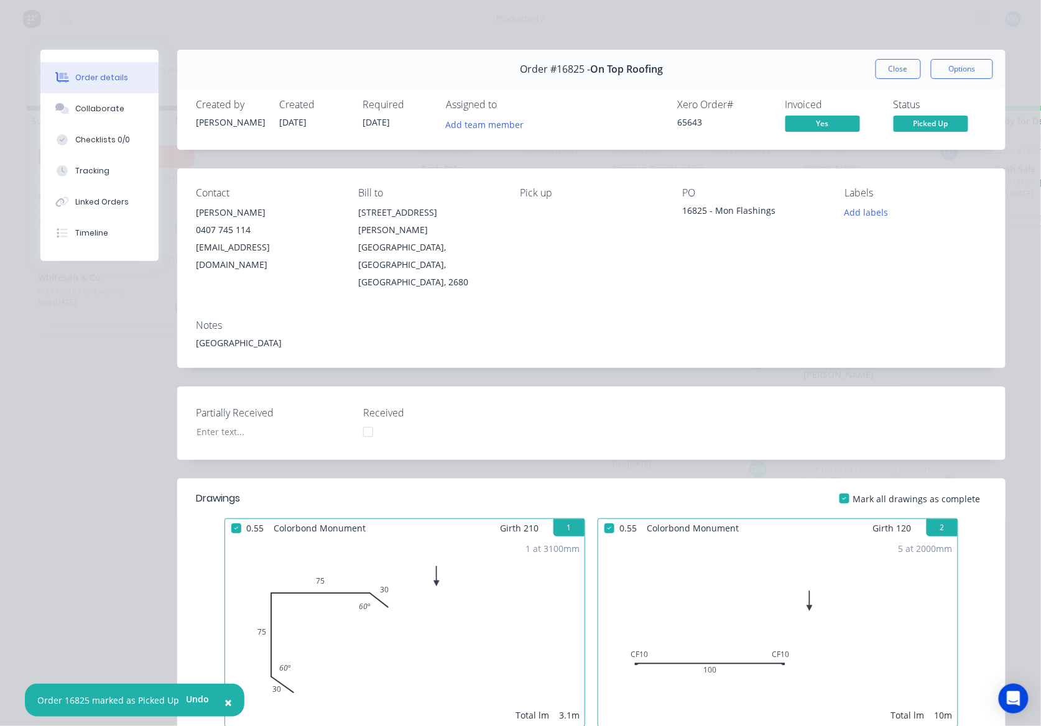
click at [888, 58] on div "Order #16825 - On Top Roofing Close Options" at bounding box center [591, 69] width 828 height 39
click at [891, 70] on button "Close" at bounding box center [897, 69] width 45 height 20
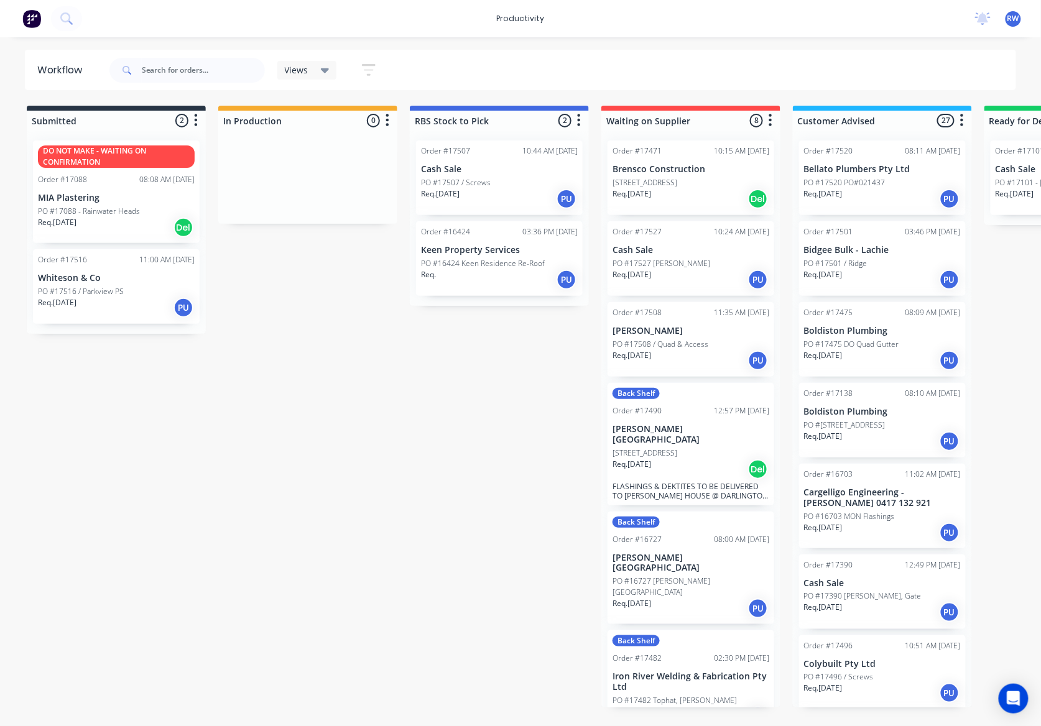
scroll to position [83, 0]
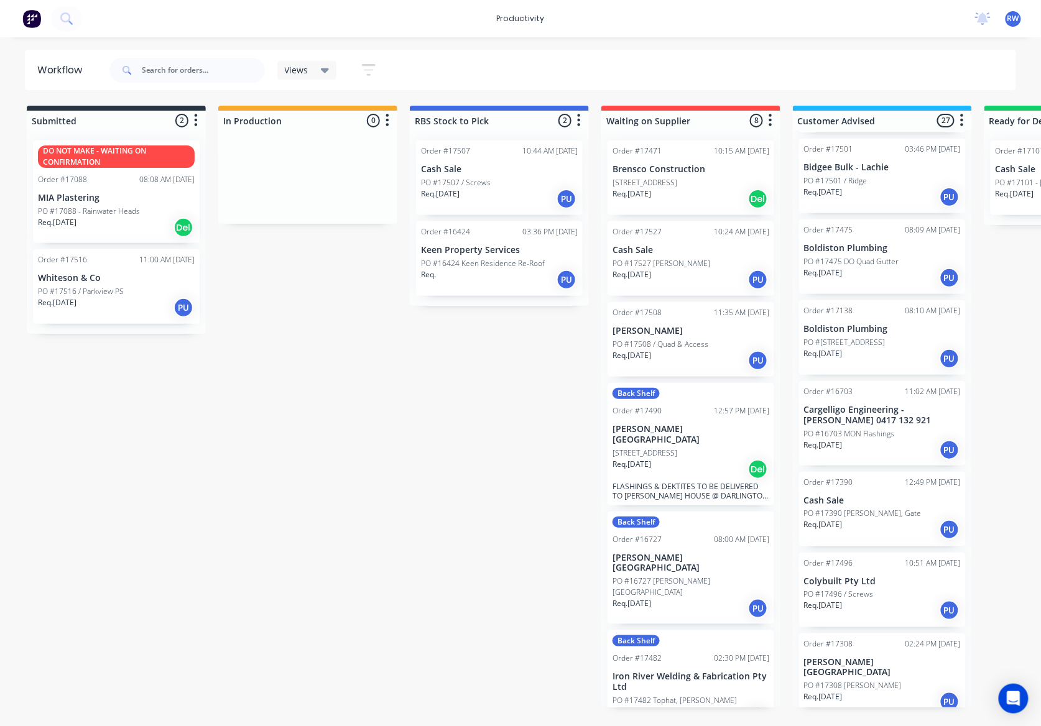
drag, startPoint x: 850, startPoint y: 525, endPoint x: 853, endPoint y: 518, distance: 7.3
click at [852, 521] on div "Order #17520 08:11 AM [DATE] Bellato Plumbers Pty Ltd PO #17520 PO#021437 Req. …" at bounding box center [882, 419] width 179 height 577
click at [841, 511] on p "PO #17390 [PERSON_NAME], Gate" at bounding box center [862, 513] width 117 height 11
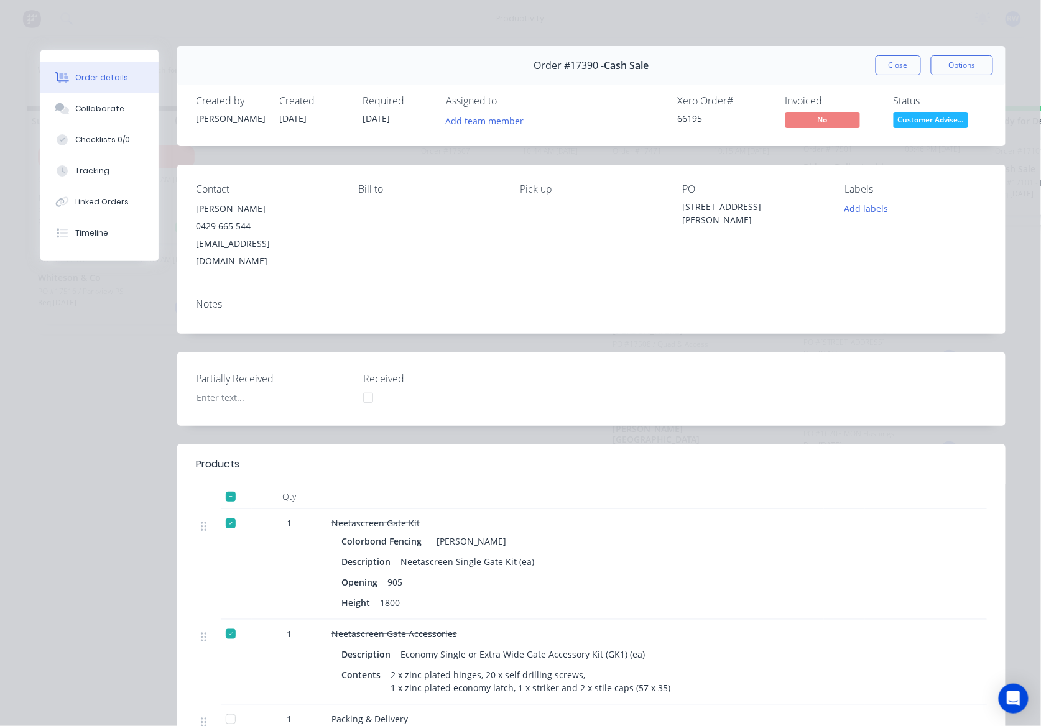
scroll to position [0, 0]
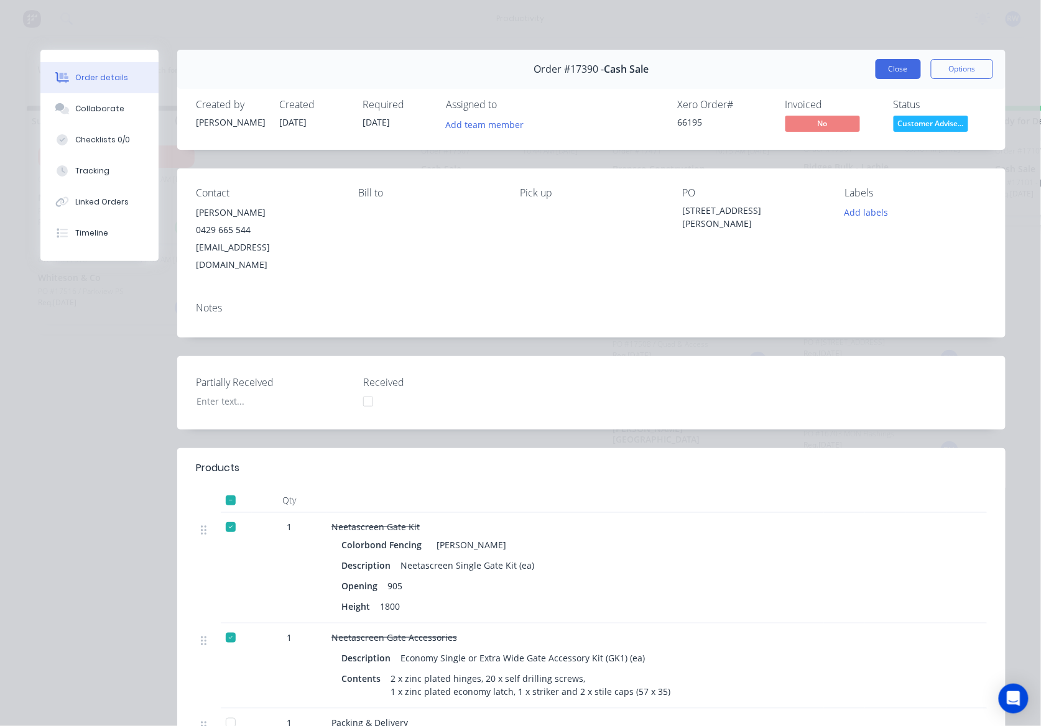
click at [880, 73] on button "Close" at bounding box center [897, 69] width 45 height 20
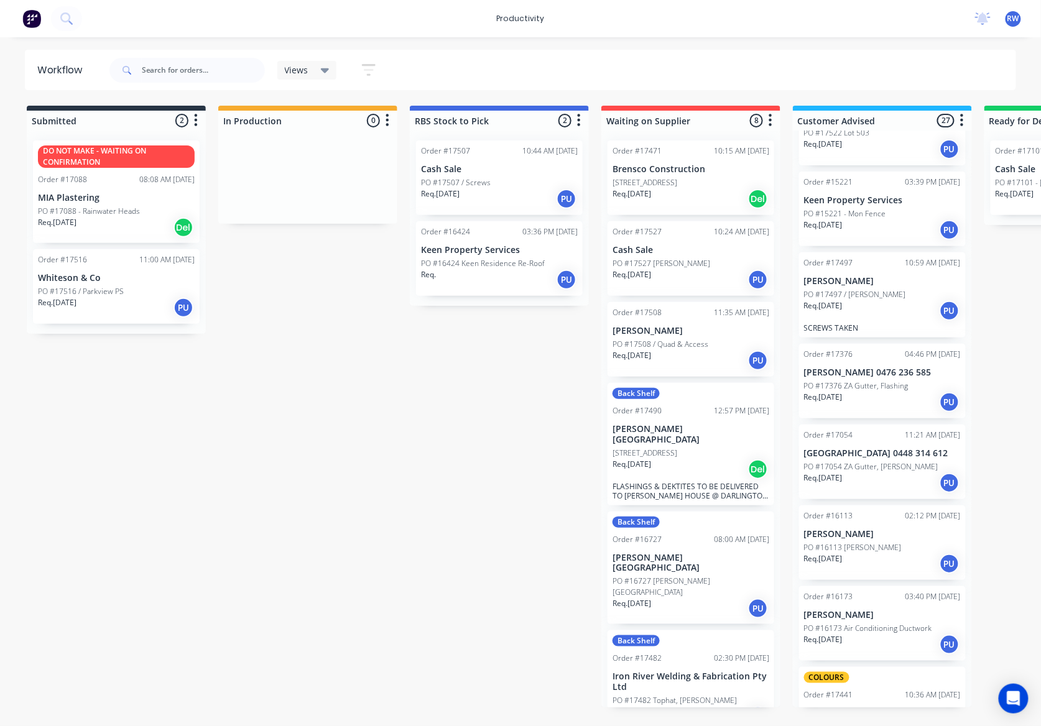
scroll to position [1574, 0]
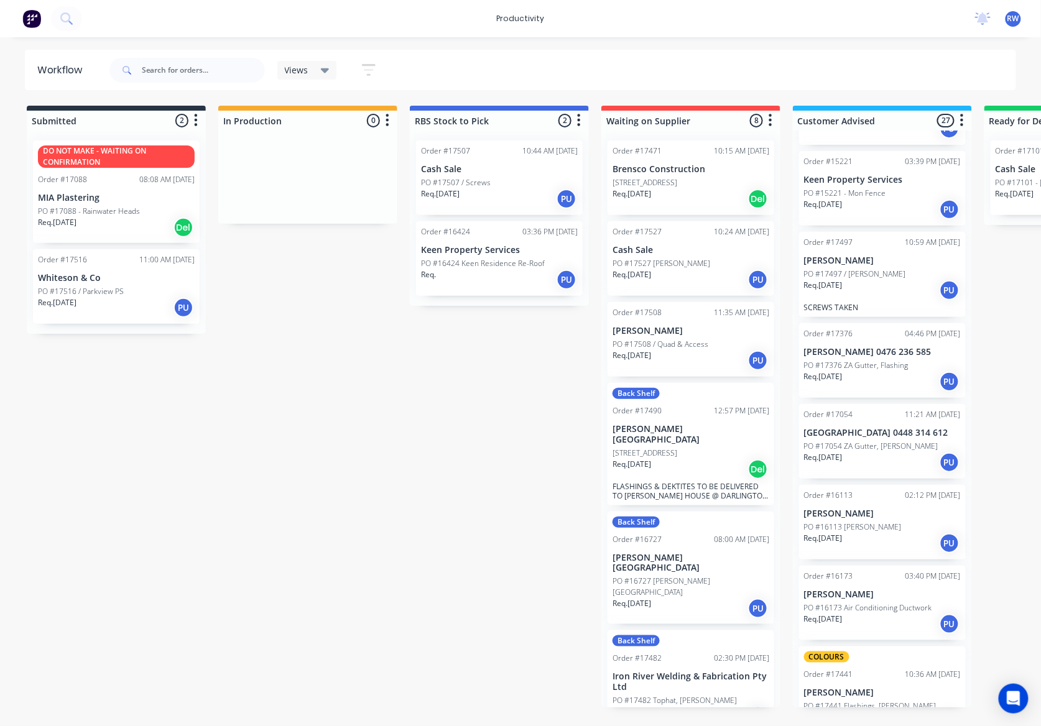
click at [855, 269] on p "PO #17497 / [PERSON_NAME]" at bounding box center [855, 274] width 102 height 11
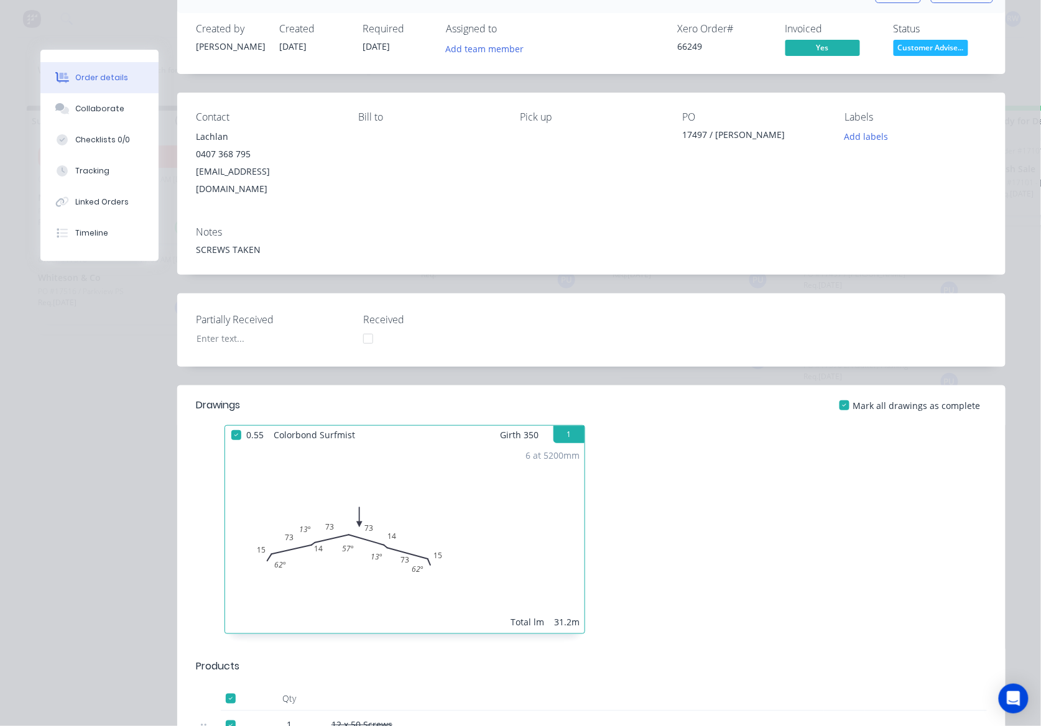
scroll to position [0, 0]
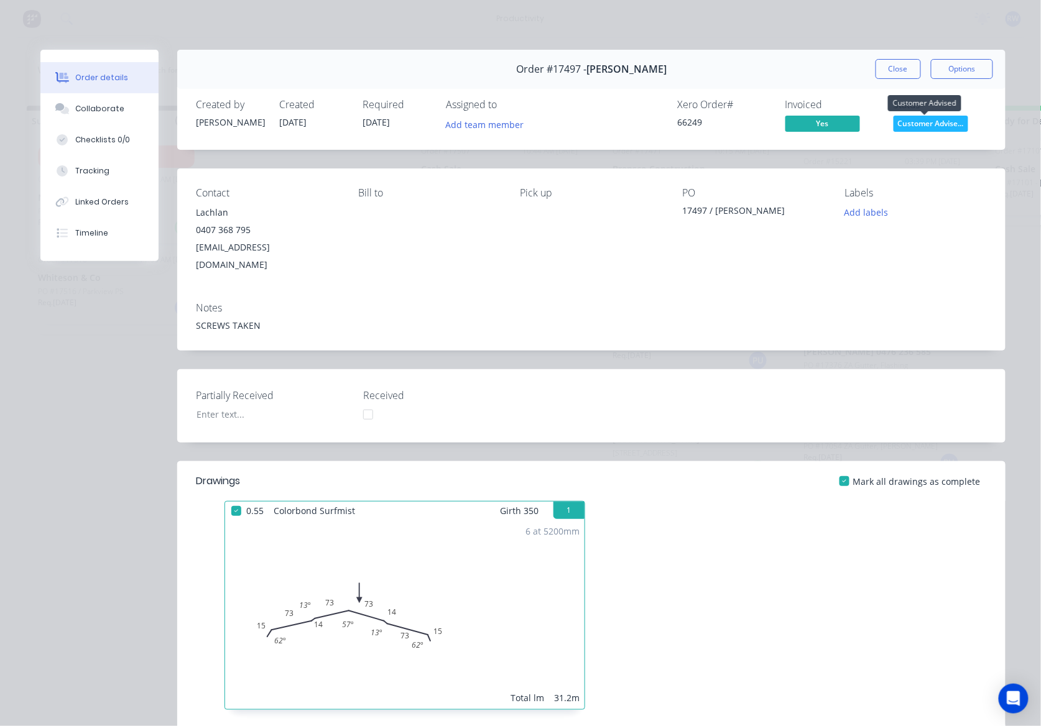
drag, startPoint x: 898, startPoint y: 118, endPoint x: 895, endPoint y: 132, distance: 14.6
click at [898, 125] on span "Customer Advise..." at bounding box center [930, 124] width 75 height 16
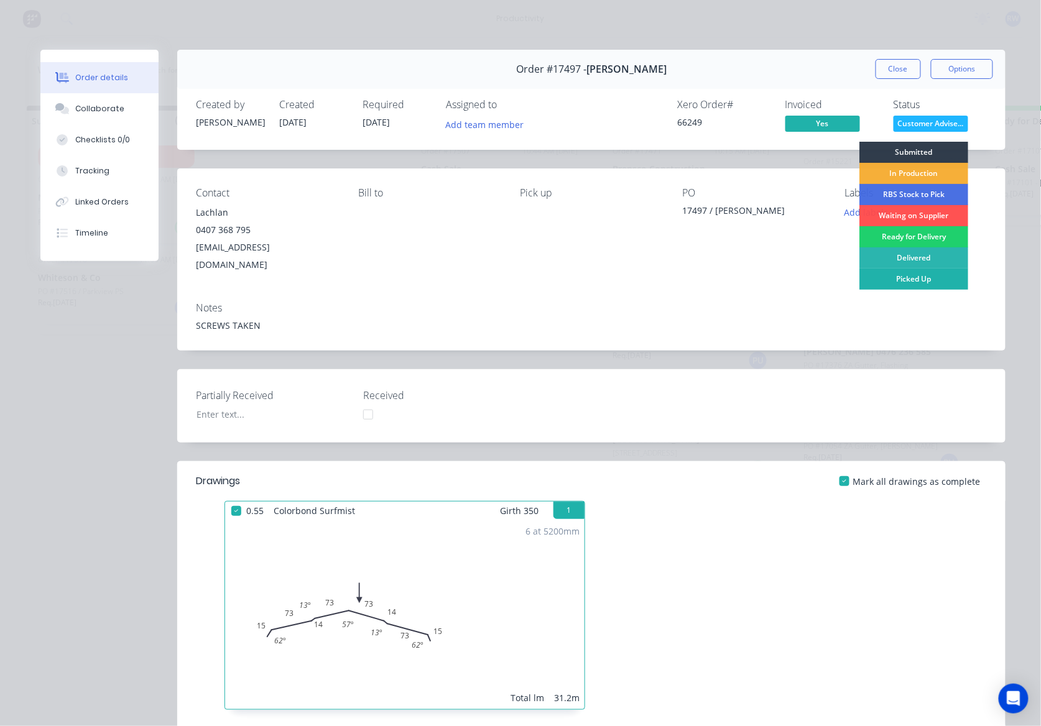
click at [888, 280] on div "Picked Up" at bounding box center [913, 279] width 109 height 21
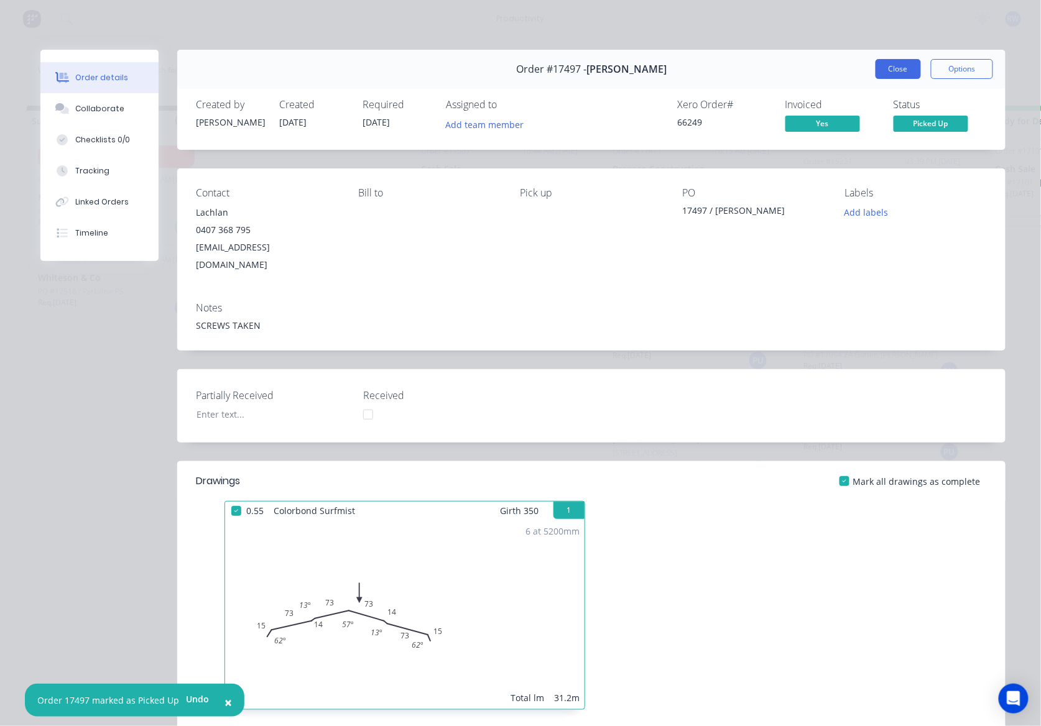
click at [878, 65] on button "Close" at bounding box center [897, 69] width 45 height 20
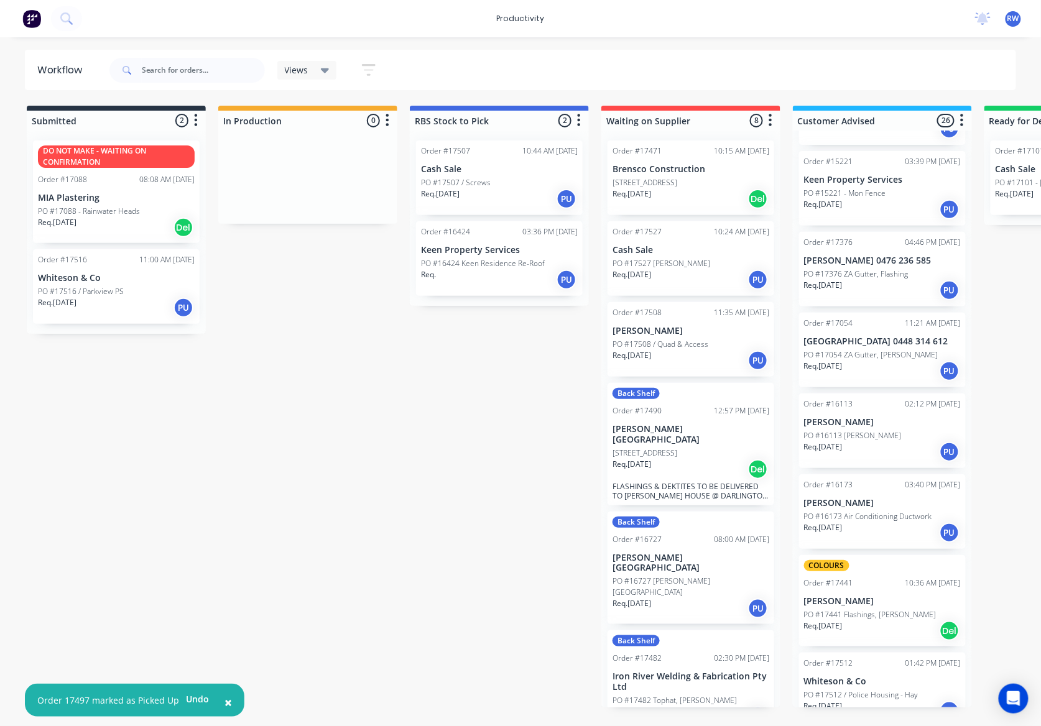
scroll to position [1621, 0]
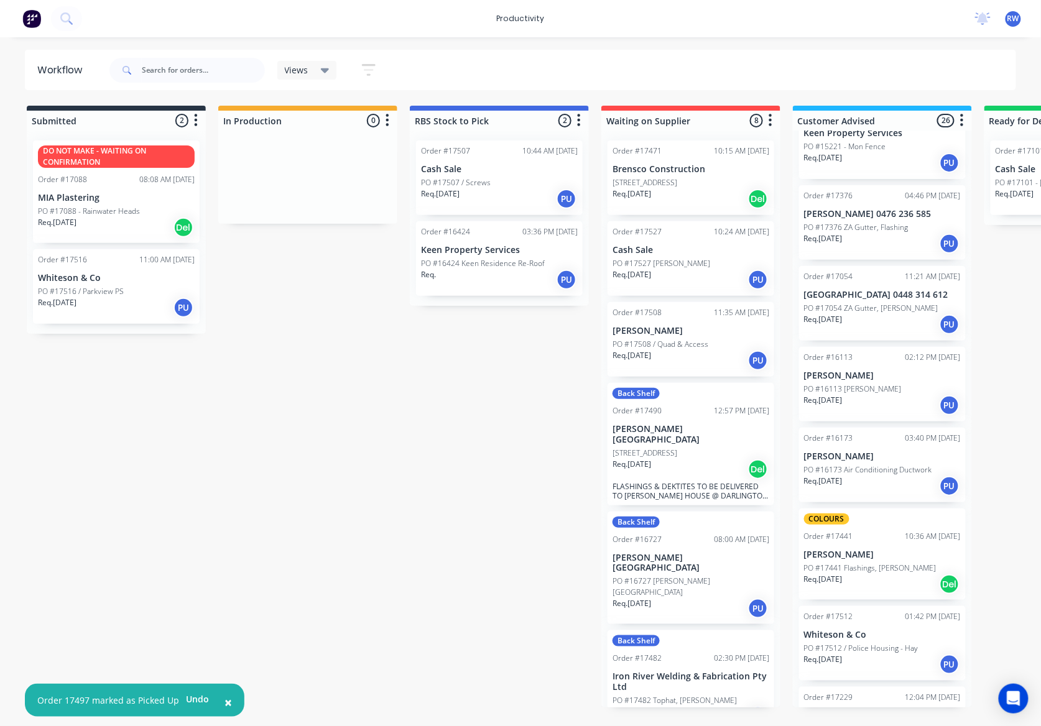
click at [883, 476] on div "Req. [DATE] PU" at bounding box center [882, 486] width 157 height 21
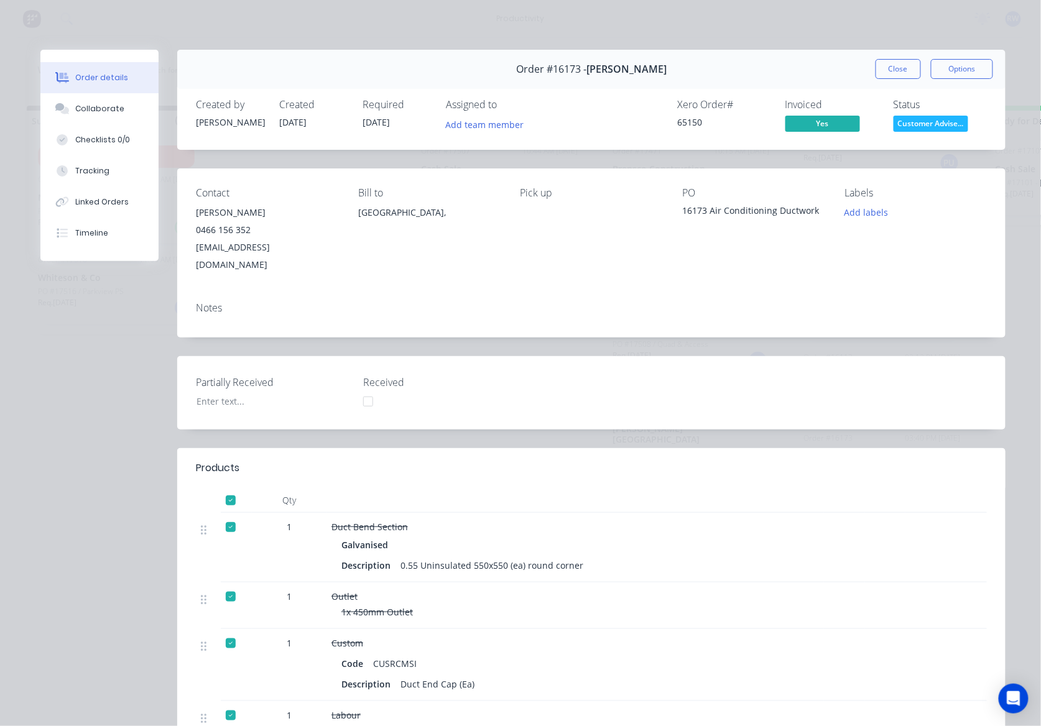
click at [890, 63] on button "Close" at bounding box center [897, 69] width 45 height 20
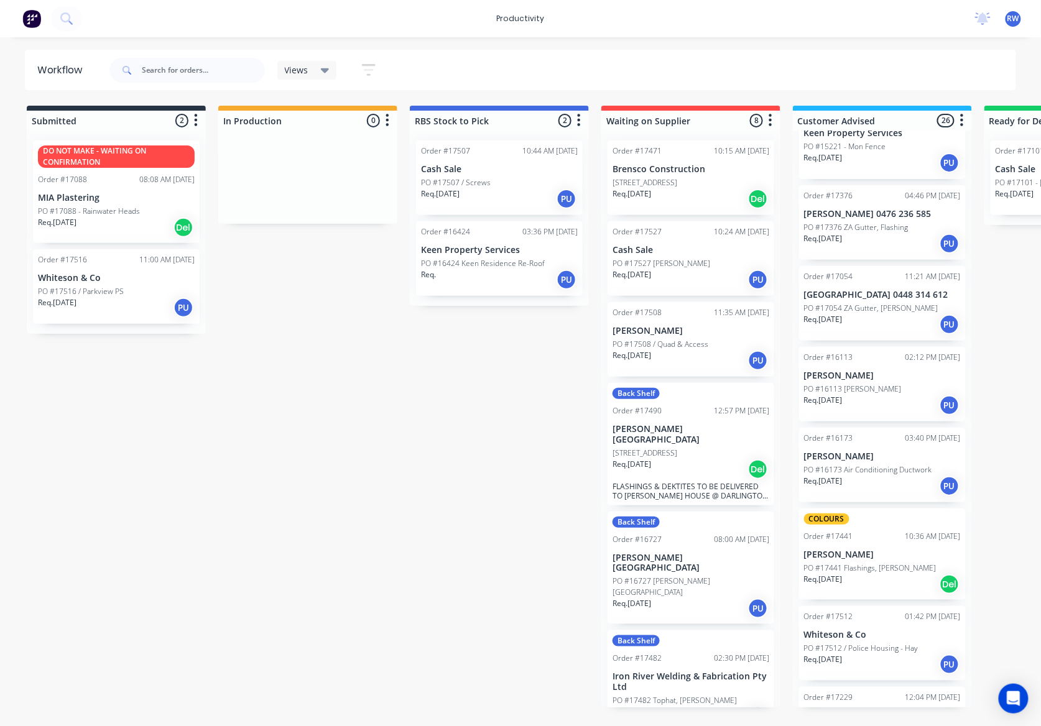
click at [873, 574] on div "Req. [DATE] Del" at bounding box center [882, 584] width 157 height 21
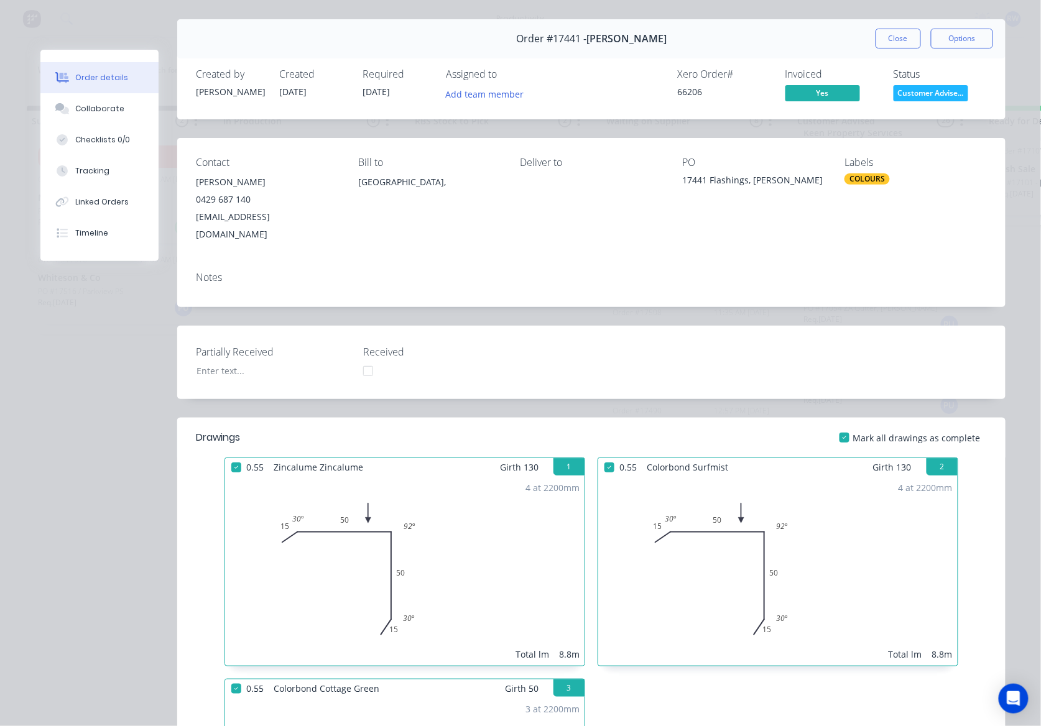
scroll to position [0, 0]
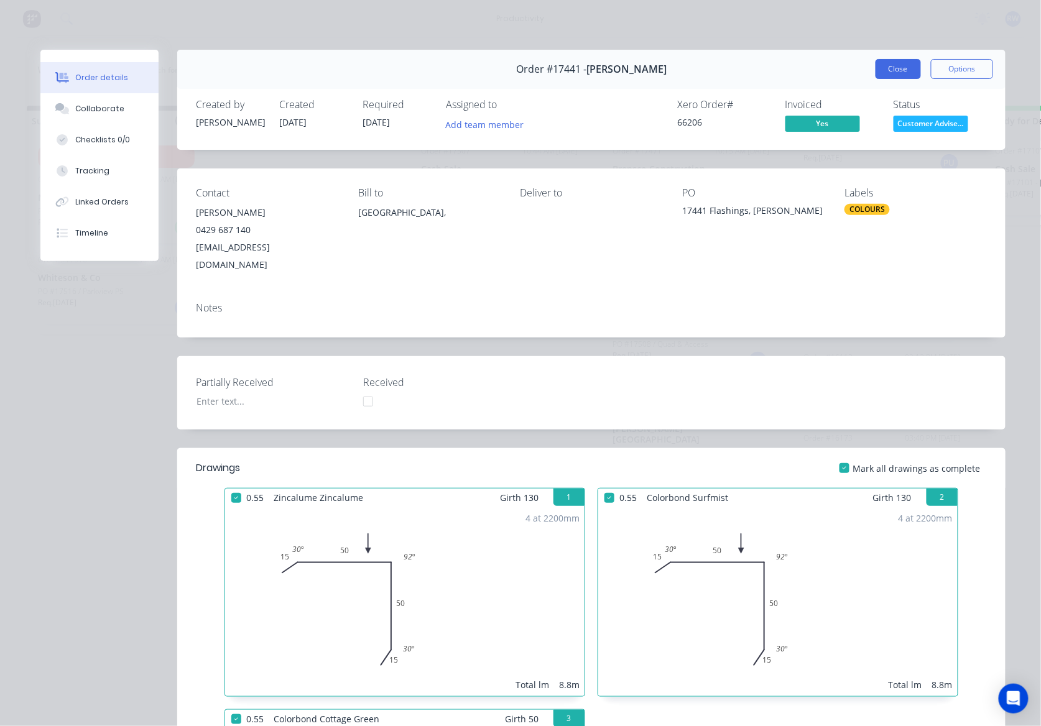
click at [876, 71] on button "Close" at bounding box center [897, 69] width 45 height 20
